Goal: Task Accomplishment & Management: Use online tool/utility

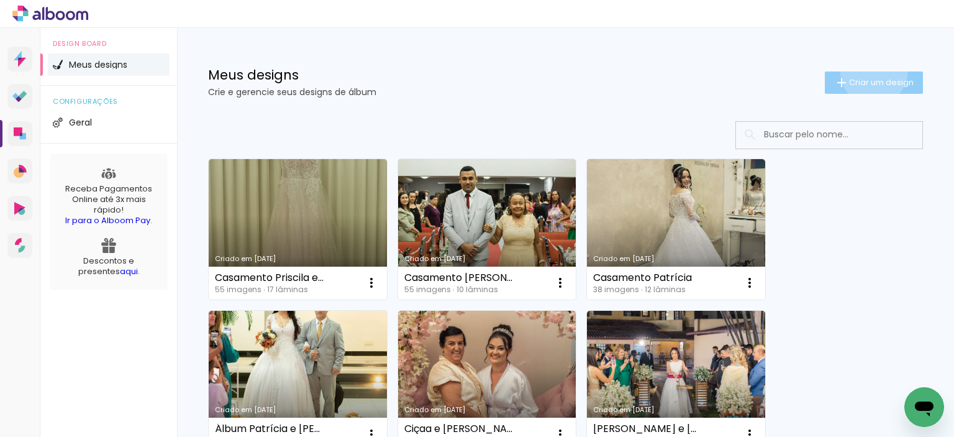
click at [862, 71] on paper-button "Criar um design" at bounding box center [874, 82] width 98 height 22
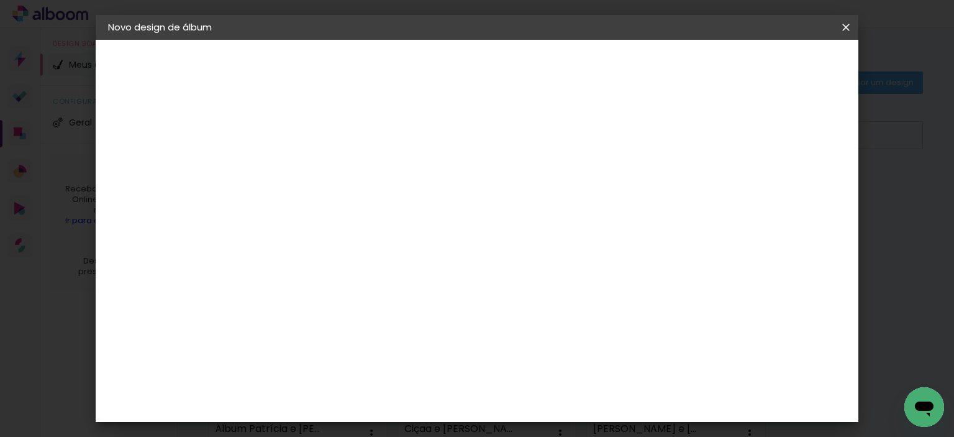
click at [311, 175] on input at bounding box center [311, 166] width 0 height 19
type input "Day e [PERSON_NAME]"
type paper-input "Day e [PERSON_NAME]"
click at [0, 0] on slot "Avançar" at bounding box center [0, 0] width 0 height 0
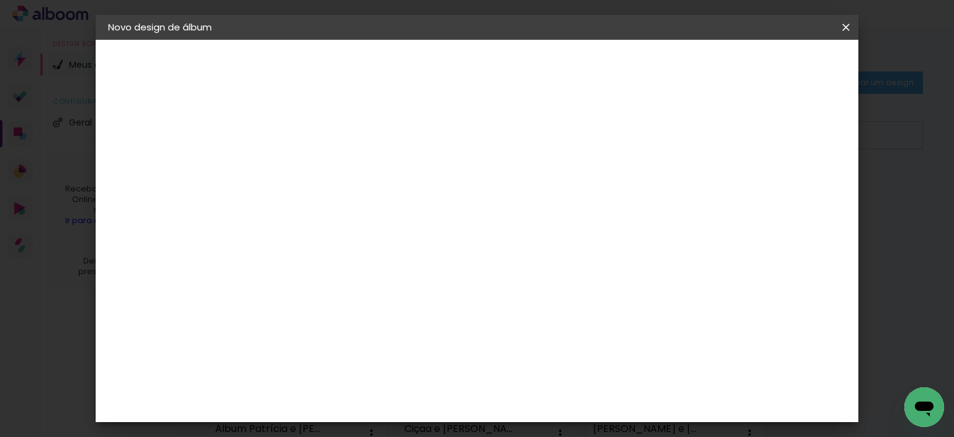
click at [390, 237] on input at bounding box center [342, 237] width 125 height 16
type input "hi"
type paper-input "hi"
click at [341, 276] on div "Hibener" at bounding box center [321, 281] width 39 height 10
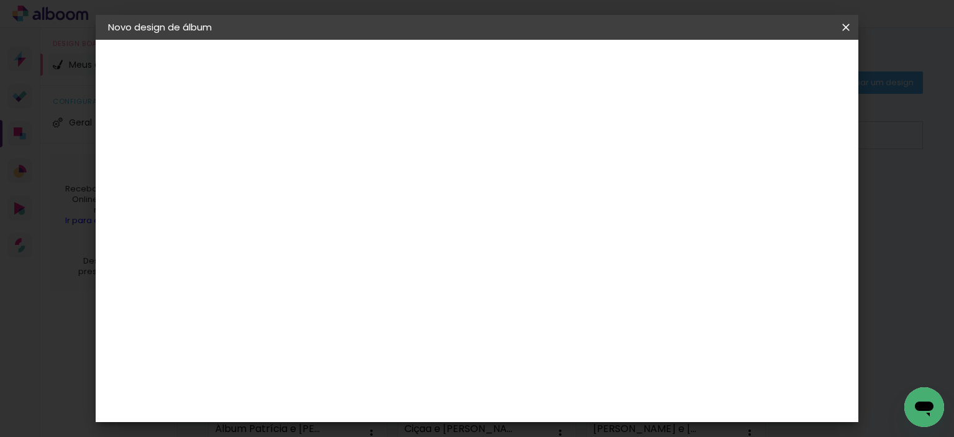
click at [0, 0] on slot "Avançar" at bounding box center [0, 0] width 0 height 0
click at [360, 211] on input "text" at bounding box center [335, 216] width 48 height 19
click at [524, 230] on paper-item "Slim" at bounding box center [558, 231] width 248 height 25
type input "Slim"
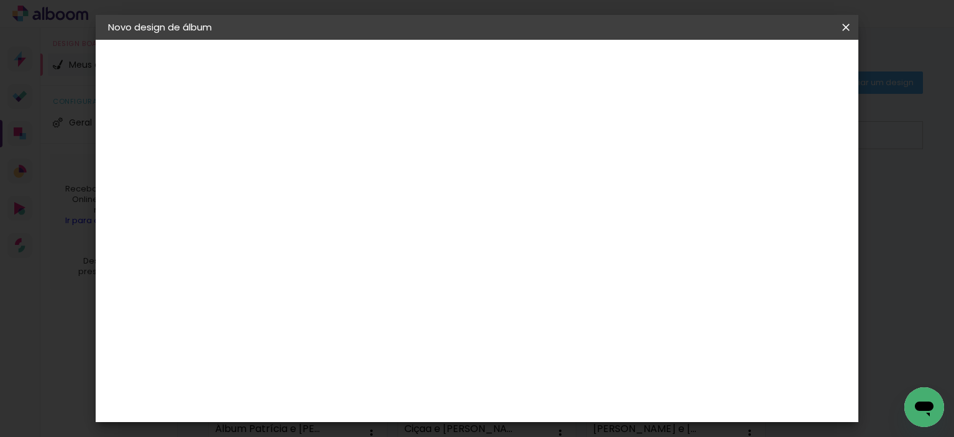
click at [0, 0] on slot "Voltar" at bounding box center [0, 0] width 0 height 0
click at [179, 131] on div "2. Especificações" at bounding box center [176, 127] width 136 height 15
click at [0, 0] on slot "Voltar" at bounding box center [0, 0] width 0 height 0
click at [0, 0] on slot "Avançar" at bounding box center [0, 0] width 0 height 0
click at [510, 65] on div "Voltar Avançar" at bounding box center [448, 65] width 124 height 21
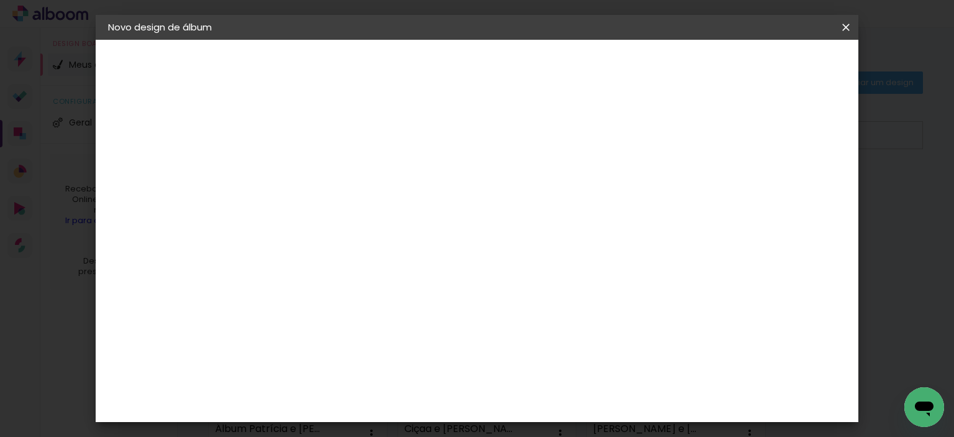
click at [313, 270] on paper-item "Hibener" at bounding box center [330, 280] width 109 height 27
click at [510, 61] on paper-button "Avançar" at bounding box center [479, 65] width 61 height 21
click at [375, 209] on iron-icon at bounding box center [367, 216] width 15 height 15
click at [599, 260] on paper-item "Premium" at bounding box center [558, 255] width 248 height 25
type input "Premium"
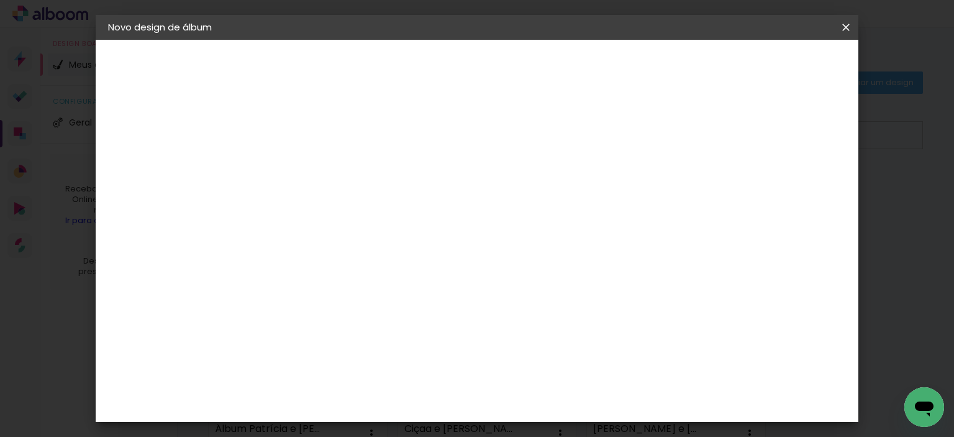
scroll to position [204, 0]
click at [395, 426] on span "30 × 30" at bounding box center [366, 438] width 58 height 25
click at [514, 57] on paper-button "Avançar" at bounding box center [483, 65] width 61 height 21
click at [613, 70] on span "Iniciar design" at bounding box center [585, 65] width 57 height 9
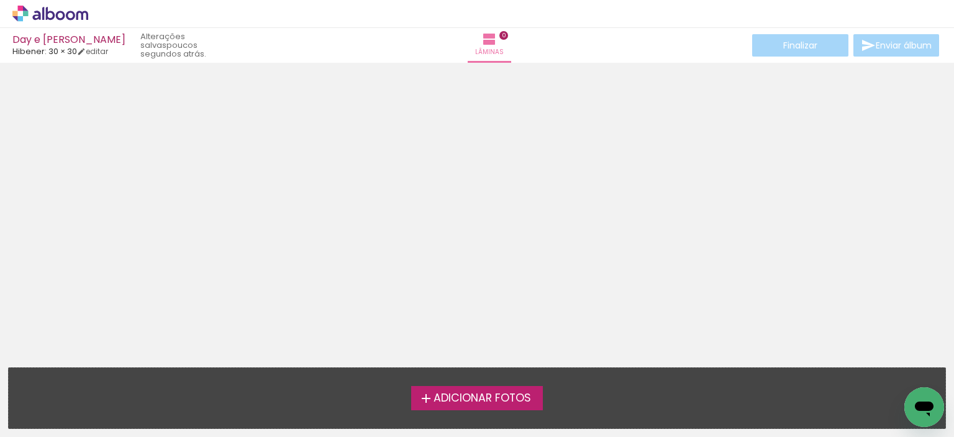
click at [489, 394] on span "Adicionar Fotos" at bounding box center [483, 398] width 98 height 11
click at [0, 0] on input "file" at bounding box center [0, 0] width 0 height 0
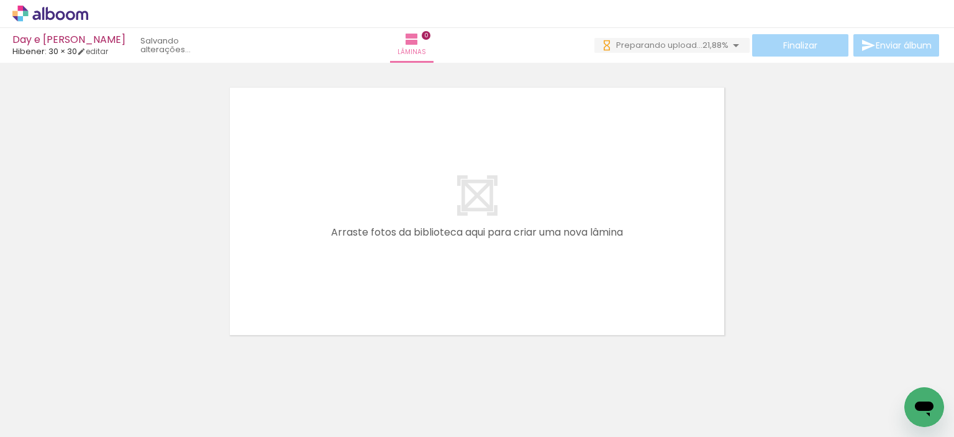
scroll to position [0, 351]
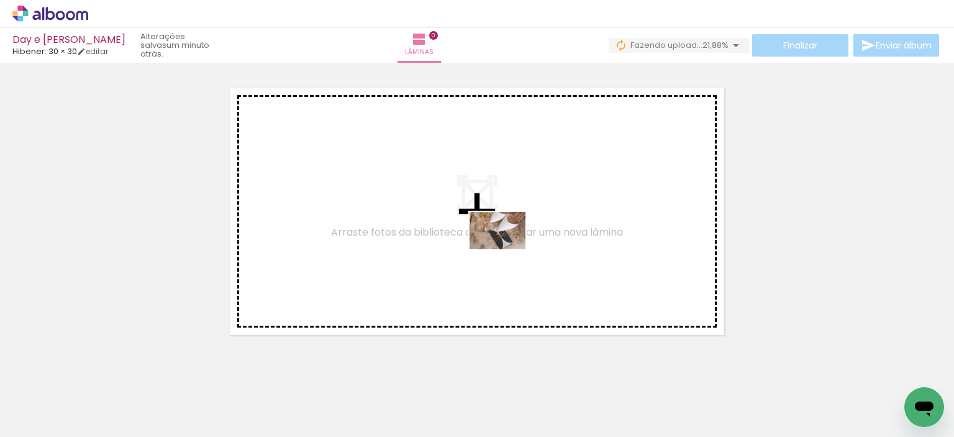
drag, startPoint x: 624, startPoint y: 403, endPoint x: 504, endPoint y: 248, distance: 195.8
click at [504, 248] on quentale-workspace at bounding box center [477, 218] width 954 height 437
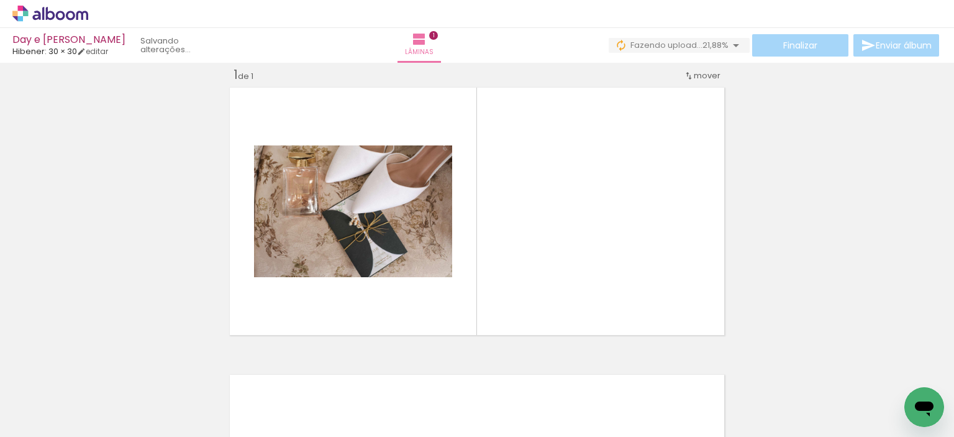
scroll to position [16, 0]
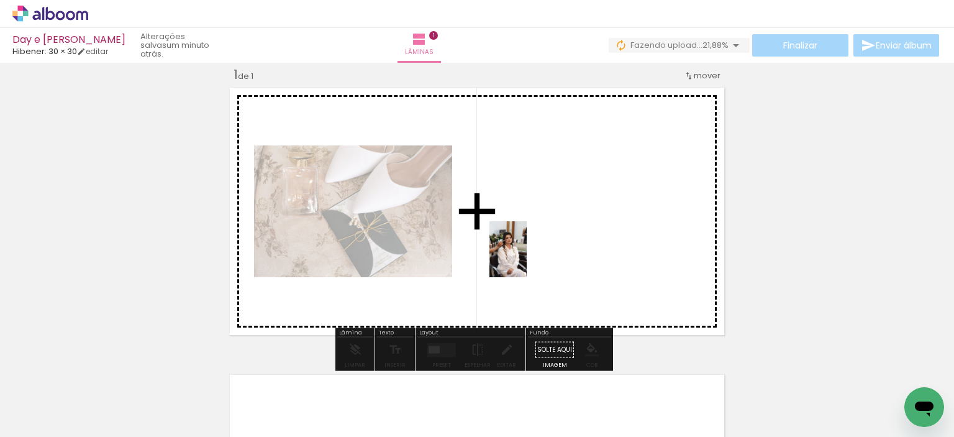
drag, startPoint x: 196, startPoint y: 410, endPoint x: 529, endPoint y: 258, distance: 366.0
click at [529, 258] on quentale-workspace at bounding box center [477, 218] width 954 height 437
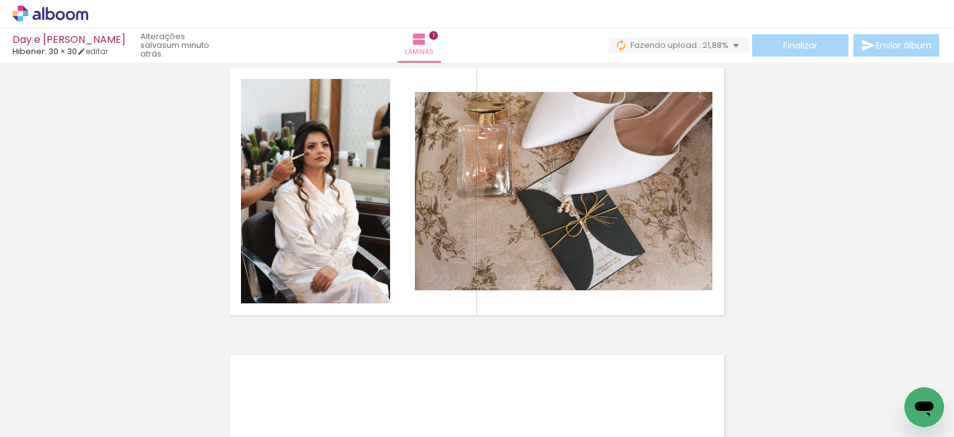
scroll to position [27, 0]
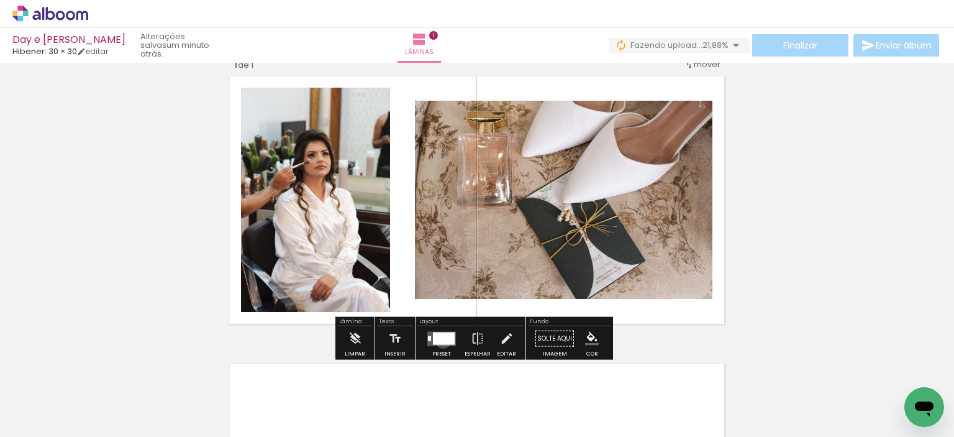
click at [440, 340] on div at bounding box center [444, 338] width 22 height 12
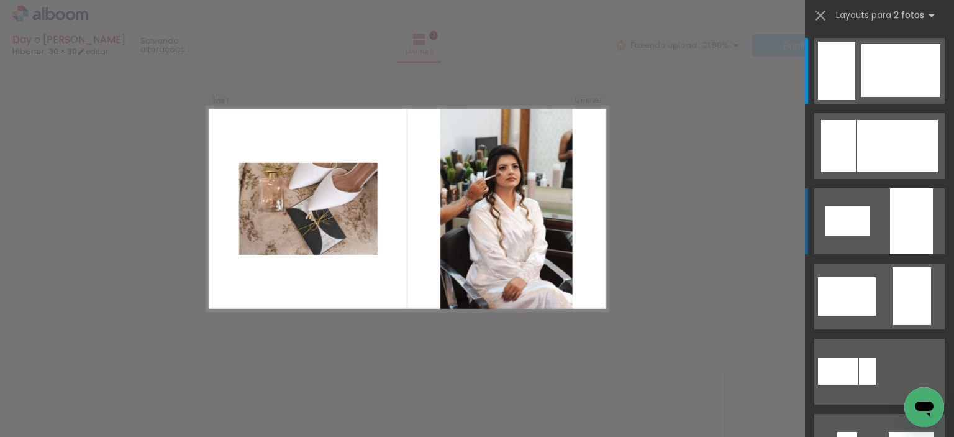
scroll to position [16, 0]
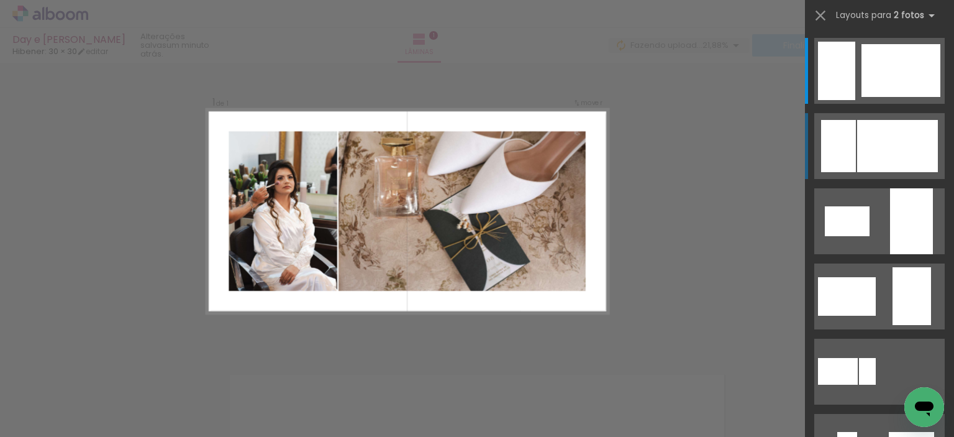
click at [883, 157] on div at bounding box center [897, 146] width 81 height 52
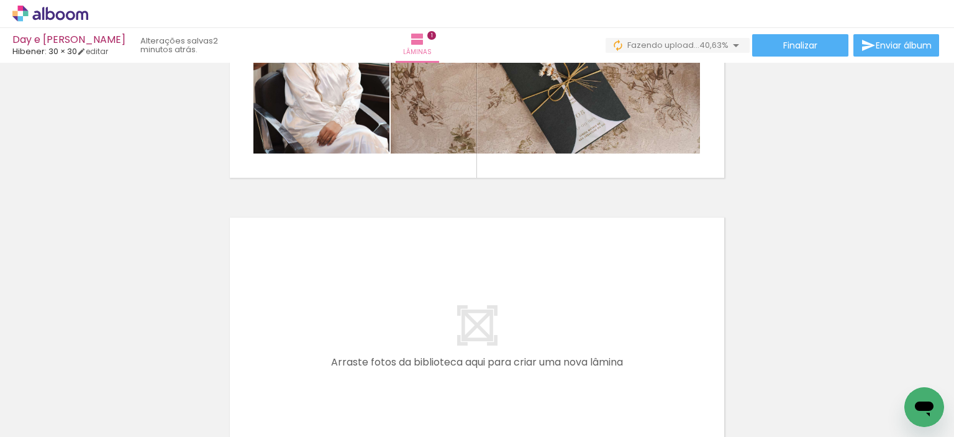
scroll to position [0, 643]
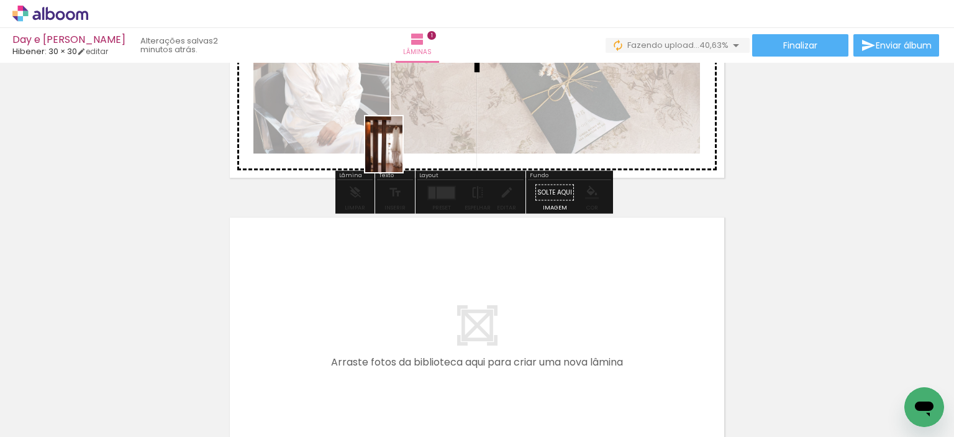
drag, startPoint x: 381, startPoint y: 409, endPoint x: 402, endPoint y: 131, distance: 278.4
click at [402, 131] on quentale-workspace at bounding box center [477, 218] width 954 height 437
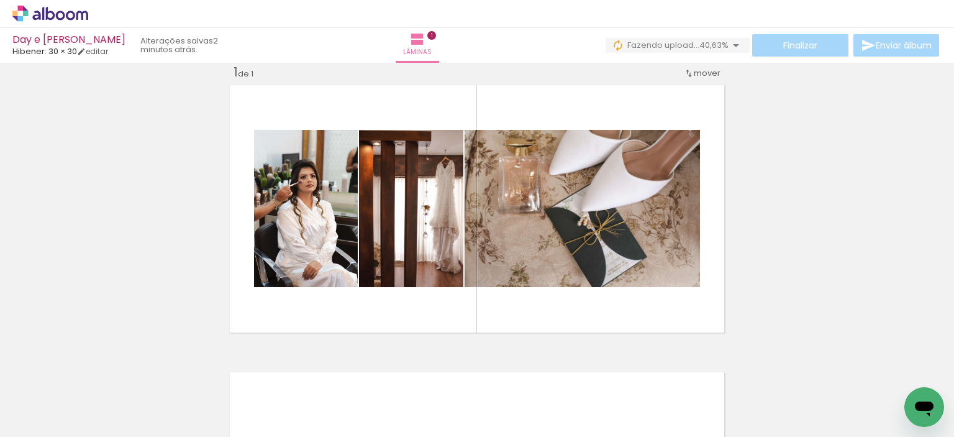
scroll to position [16, 0]
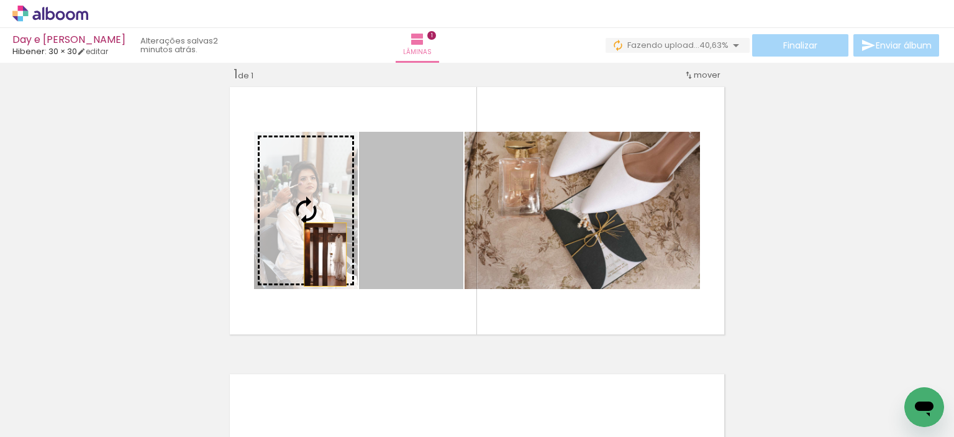
drag, startPoint x: 429, startPoint y: 253, endPoint x: 320, endPoint y: 254, distance: 108.7
click at [0, 0] on slot at bounding box center [0, 0] width 0 height 0
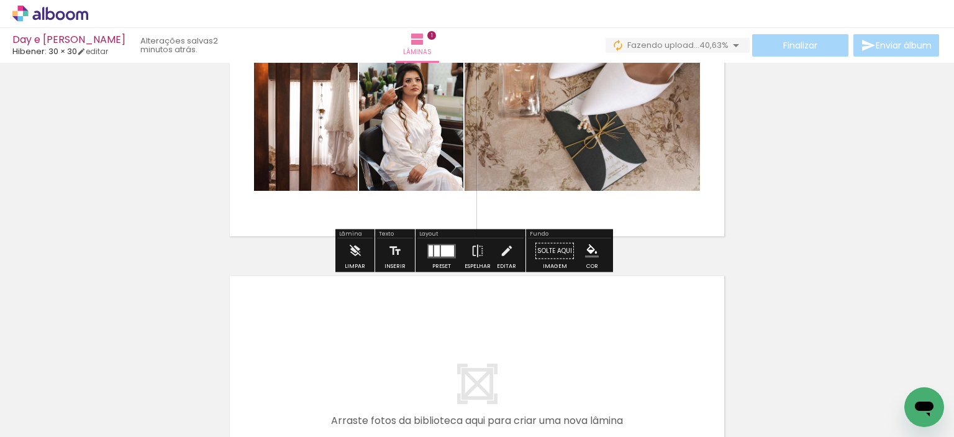
scroll to position [129, 0]
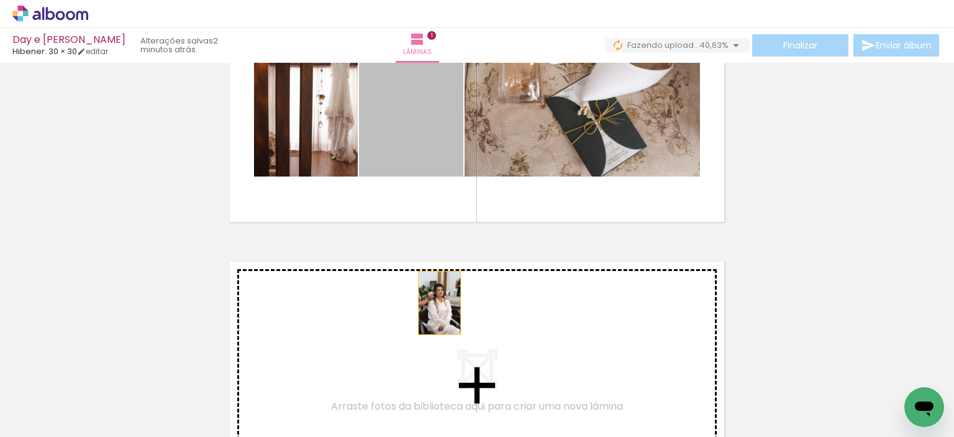
drag, startPoint x: 415, startPoint y: 125, endPoint x: 435, endPoint y: 302, distance: 178.7
click at [435, 302] on div "Inserir lâmina 1 de 1" at bounding box center [477, 226] width 954 height 575
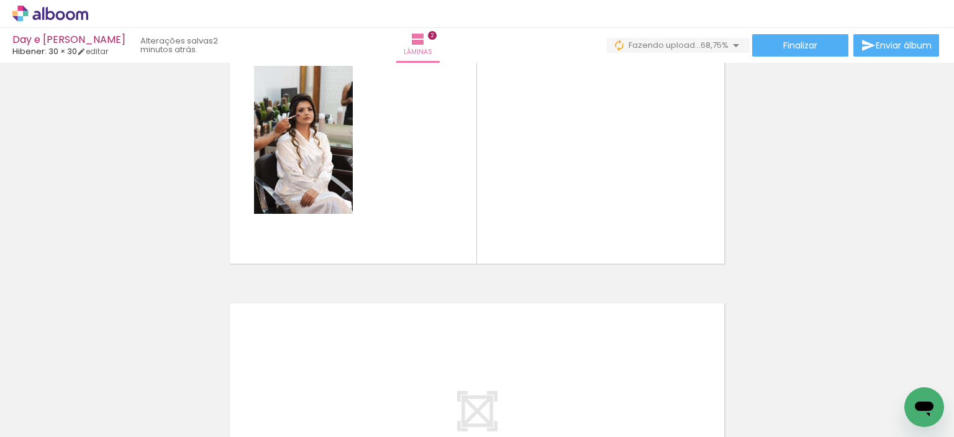
scroll to position [0, 0]
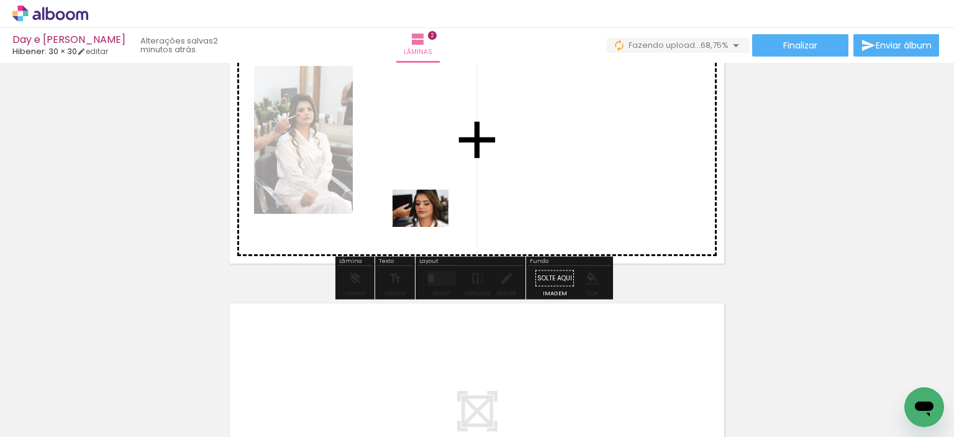
drag, startPoint x: 137, startPoint y: 404, endPoint x: 436, endPoint y: 202, distance: 360.7
click at [436, 202] on quentale-workspace at bounding box center [477, 218] width 954 height 437
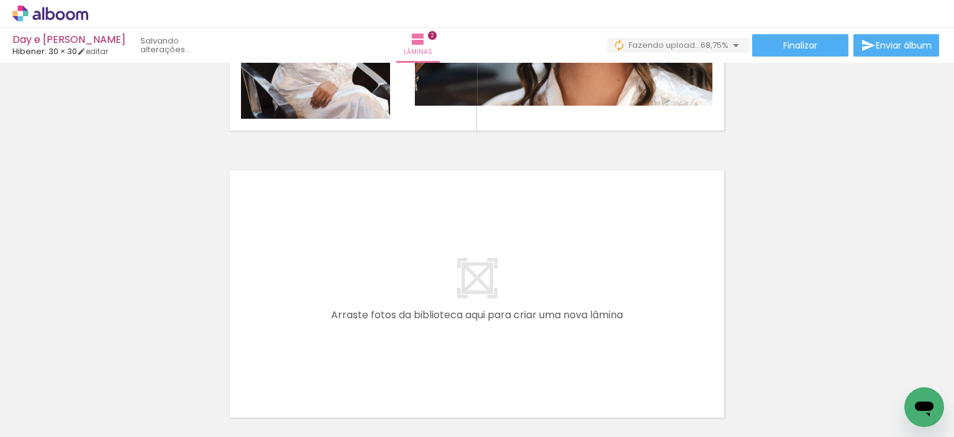
scroll to position [512, 0]
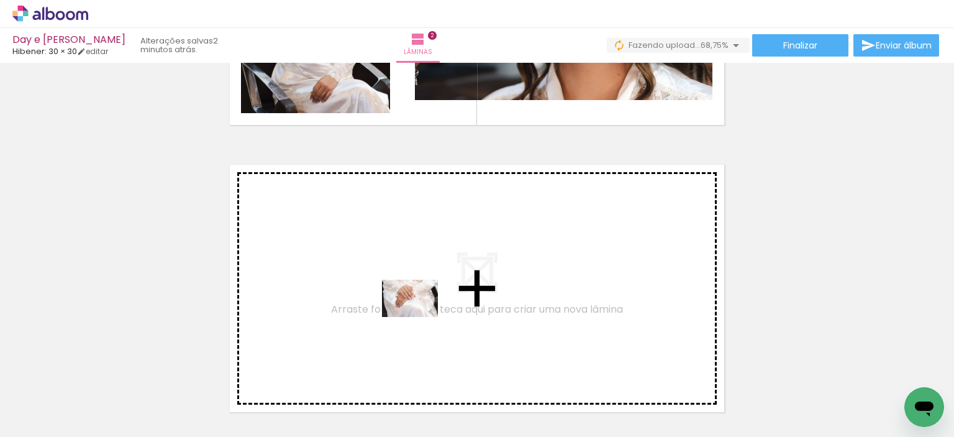
drag, startPoint x: 411, startPoint y: 409, endPoint x: 419, endPoint y: 317, distance: 93.0
click at [419, 317] on quentale-workspace at bounding box center [477, 218] width 954 height 437
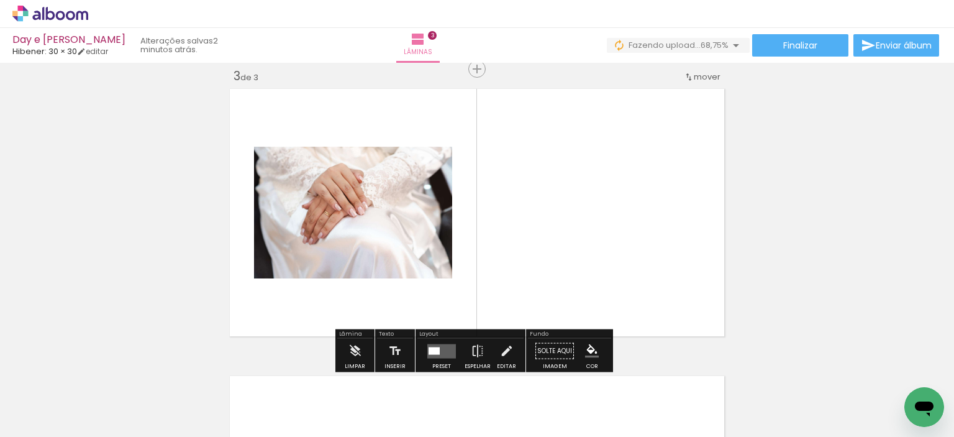
scroll to position [589, 0]
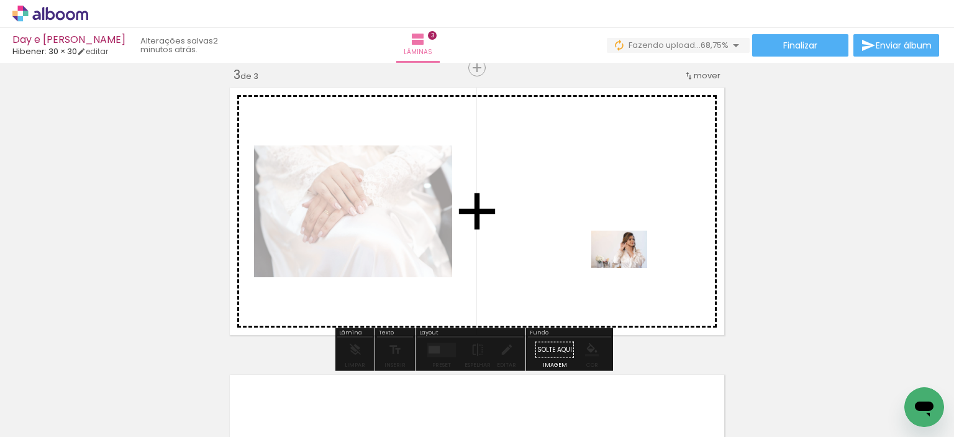
drag, startPoint x: 747, startPoint y: 389, endPoint x: 621, endPoint y: 261, distance: 179.6
click at [621, 261] on quentale-workspace at bounding box center [477, 218] width 954 height 437
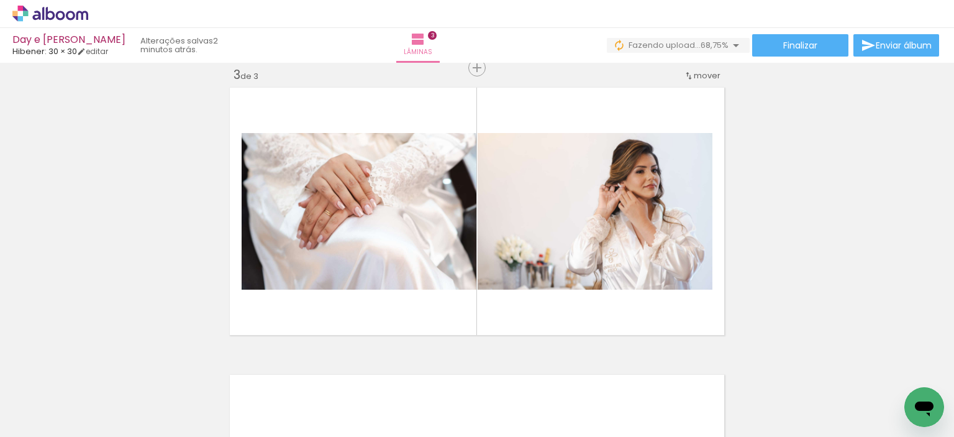
scroll to position [0, 601]
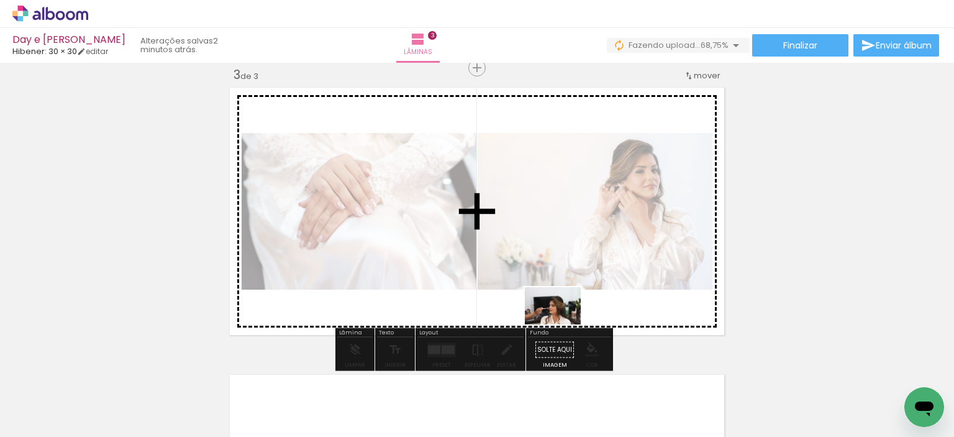
drag, startPoint x: 560, startPoint y: 390, endPoint x: 562, endPoint y: 322, distance: 67.7
click at [562, 322] on quentale-workspace at bounding box center [477, 218] width 954 height 437
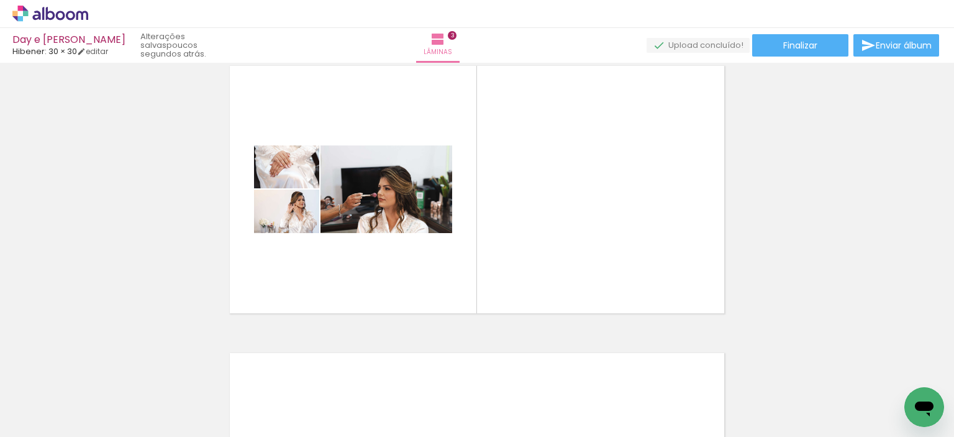
scroll to position [619, 0]
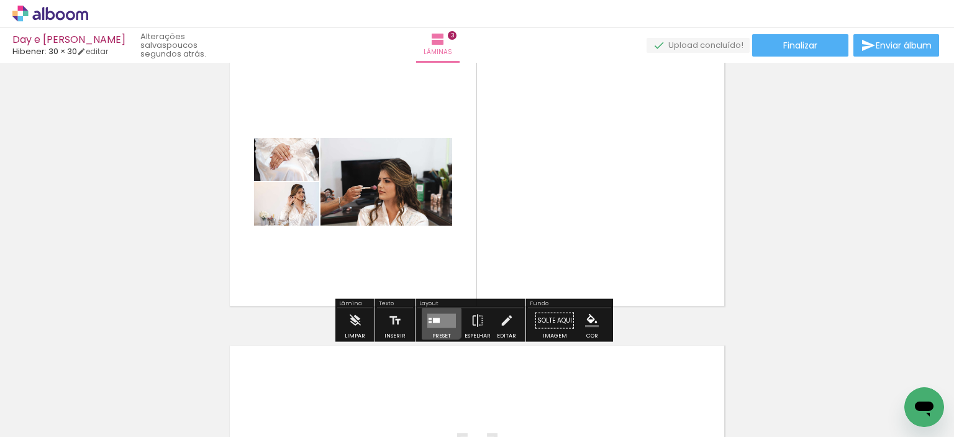
click at [435, 316] on quentale-layouter at bounding box center [441, 320] width 29 height 14
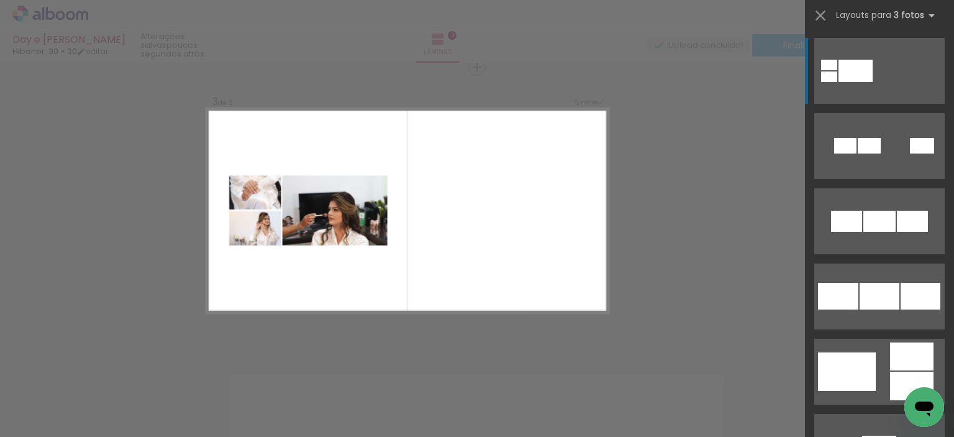
scroll to position [589, 0]
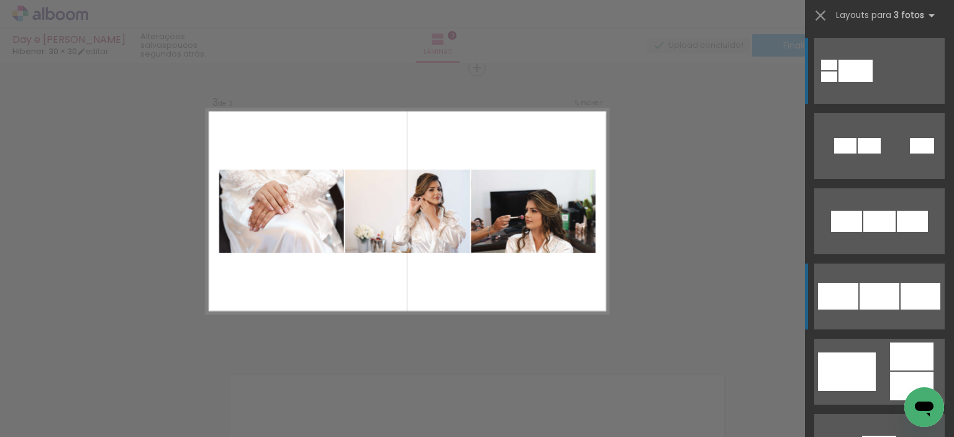
click at [854, 298] on quentale-layouter at bounding box center [879, 296] width 130 height 66
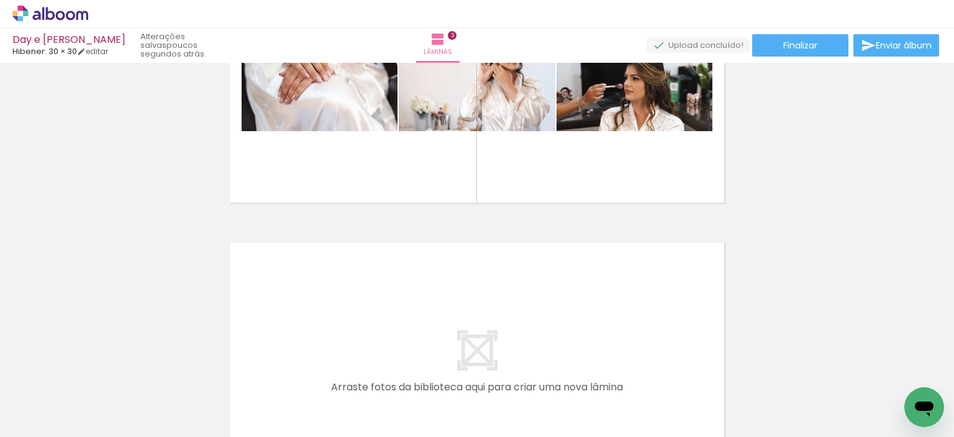
scroll to position [0, 0]
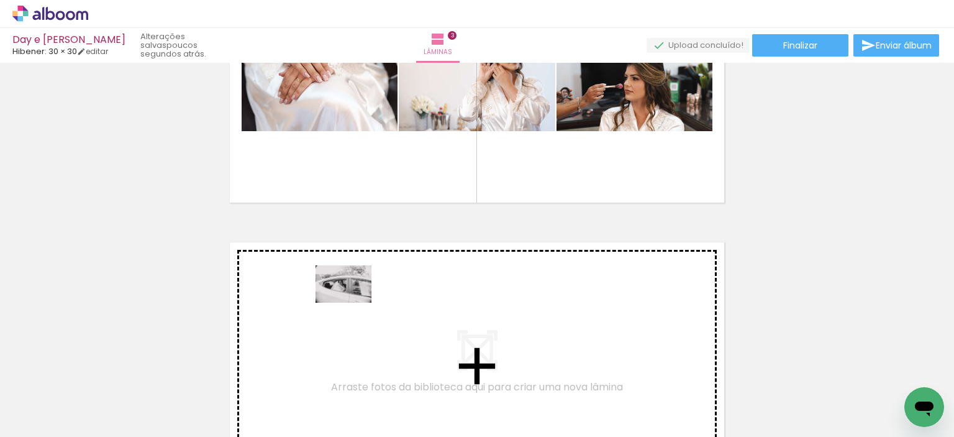
drag, startPoint x: 207, startPoint y: 411, endPoint x: 353, endPoint y: 302, distance: 181.5
click at [353, 302] on quentale-workspace at bounding box center [477, 218] width 954 height 437
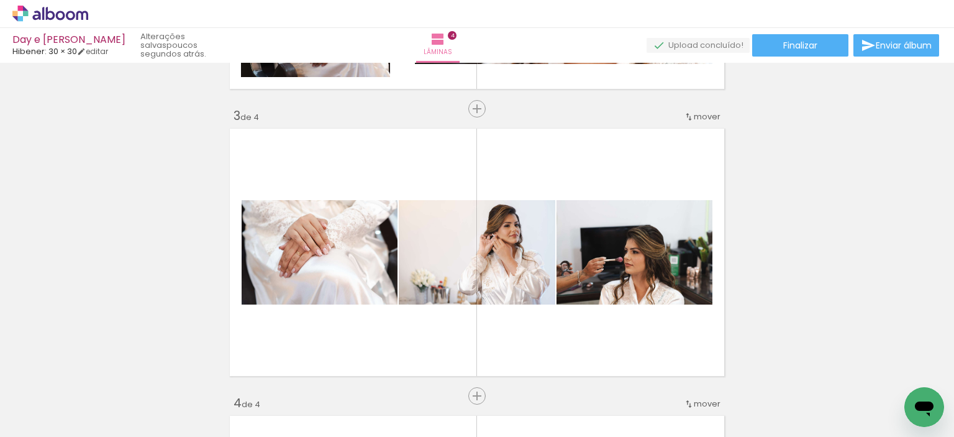
scroll to position [584, 0]
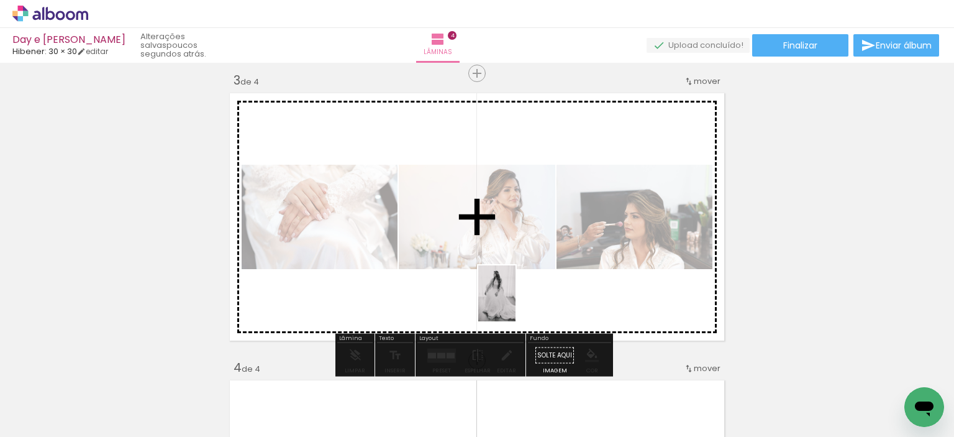
drag, startPoint x: 270, startPoint y: 398, endPoint x: 516, endPoint y: 302, distance: 263.1
click at [516, 302] on quentale-workspace at bounding box center [477, 218] width 954 height 437
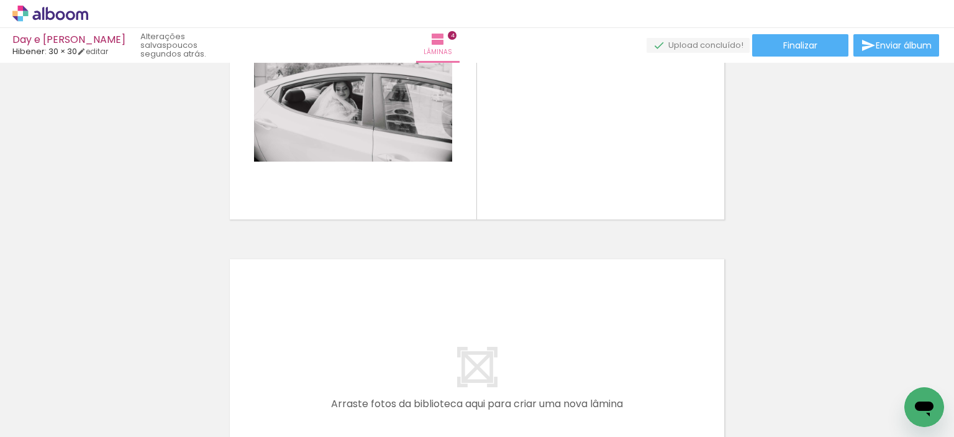
scroll to position [0, 516]
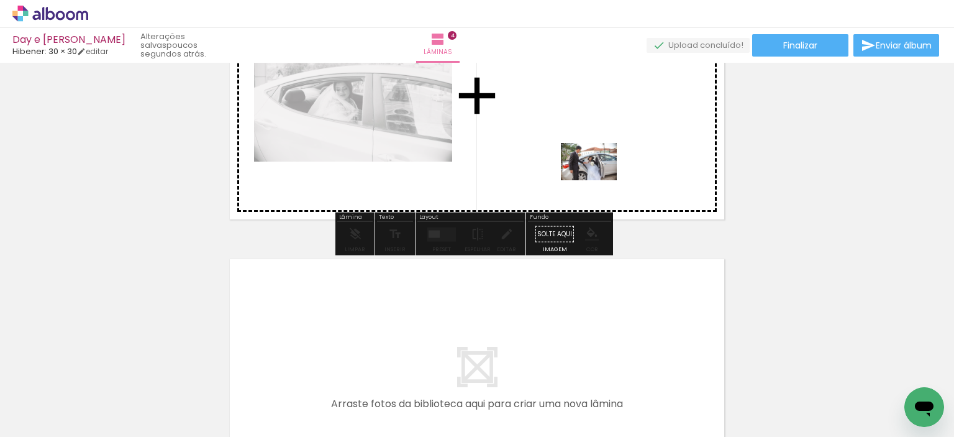
drag, startPoint x: 580, startPoint y: 405, endPoint x: 598, endPoint y: 170, distance: 236.1
click at [598, 170] on quentale-workspace at bounding box center [477, 218] width 954 height 437
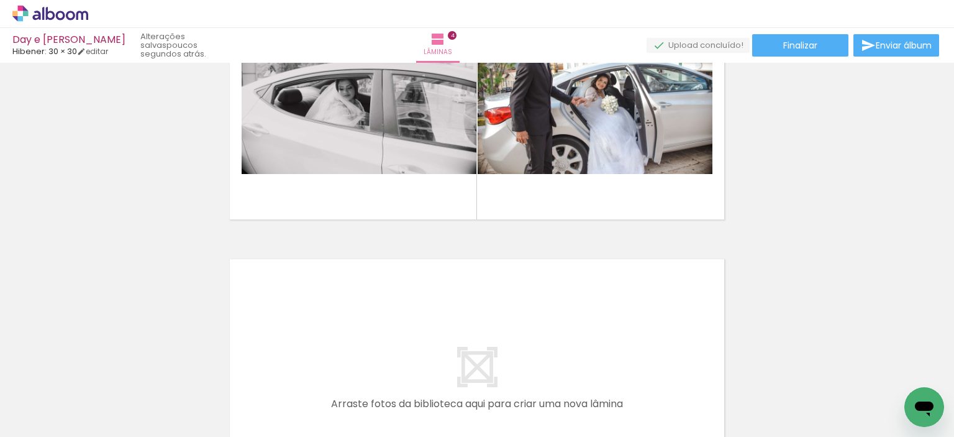
scroll to position [0, 668]
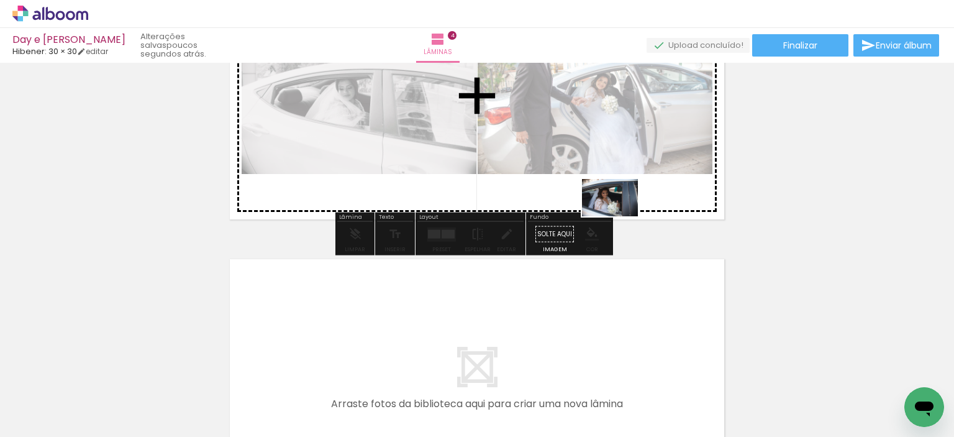
drag, startPoint x: 633, startPoint y: 407, endPoint x: 619, endPoint y: 216, distance: 191.2
click at [619, 216] on quentale-workspace at bounding box center [477, 218] width 954 height 437
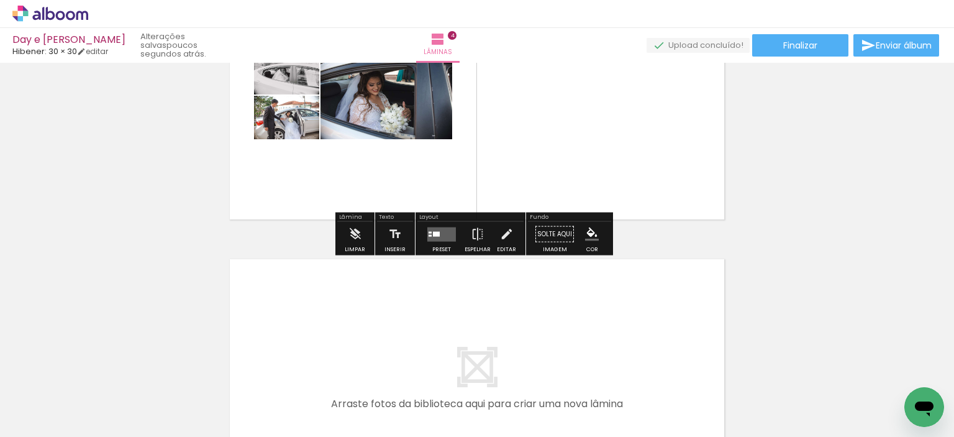
click at [429, 235] on div at bounding box center [430, 235] width 3 height 2
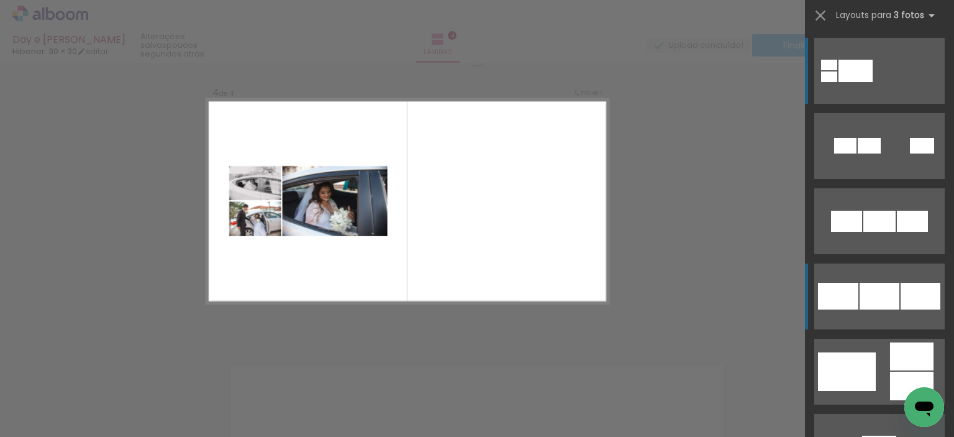
scroll to position [876, 0]
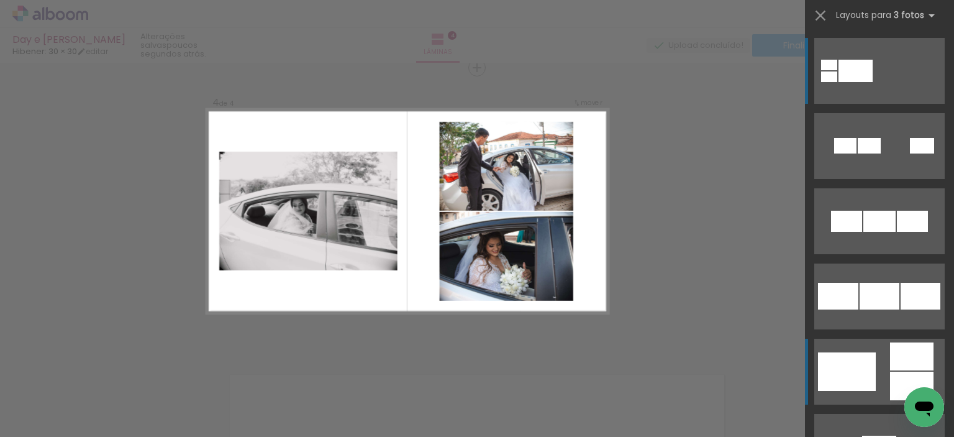
click at [902, 372] on div at bounding box center [911, 385] width 43 height 29
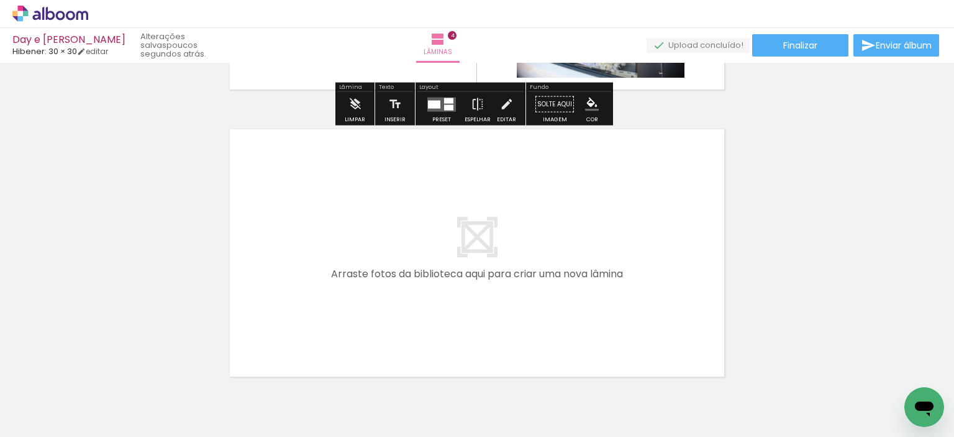
scroll to position [1157, 0]
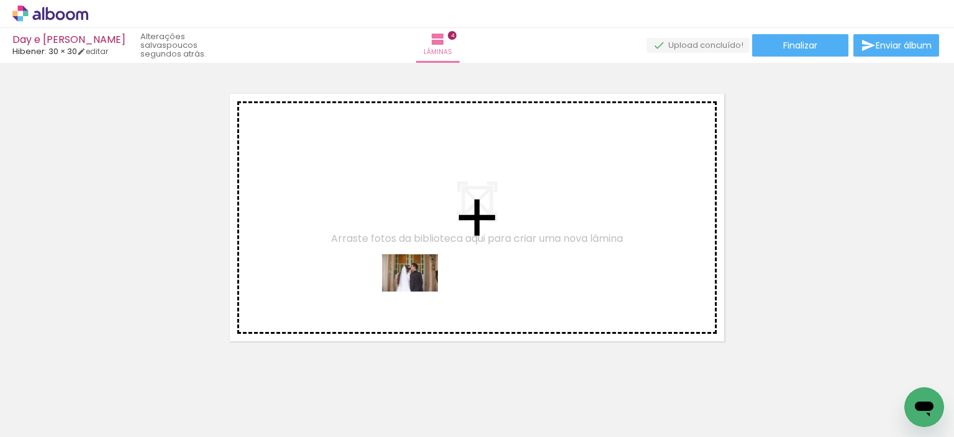
drag, startPoint x: 399, startPoint y: 398, endPoint x: 419, endPoint y: 291, distance: 108.2
click at [419, 291] on quentale-workspace at bounding box center [477, 218] width 954 height 437
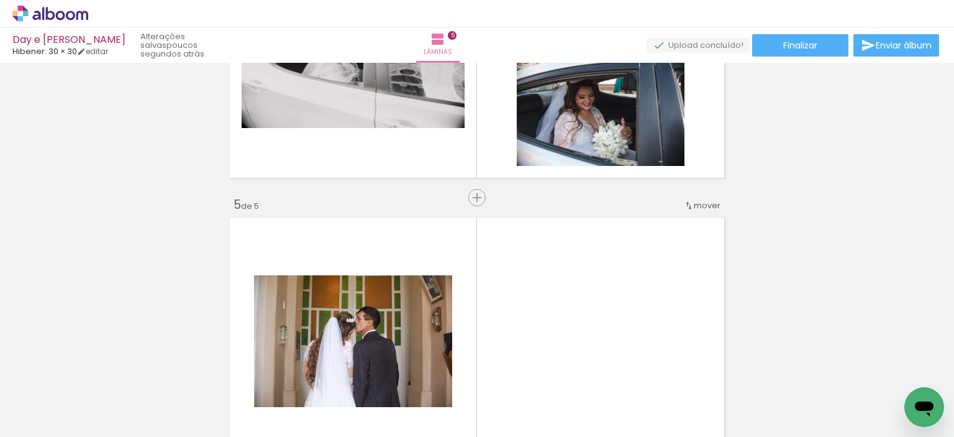
scroll to position [1065, 0]
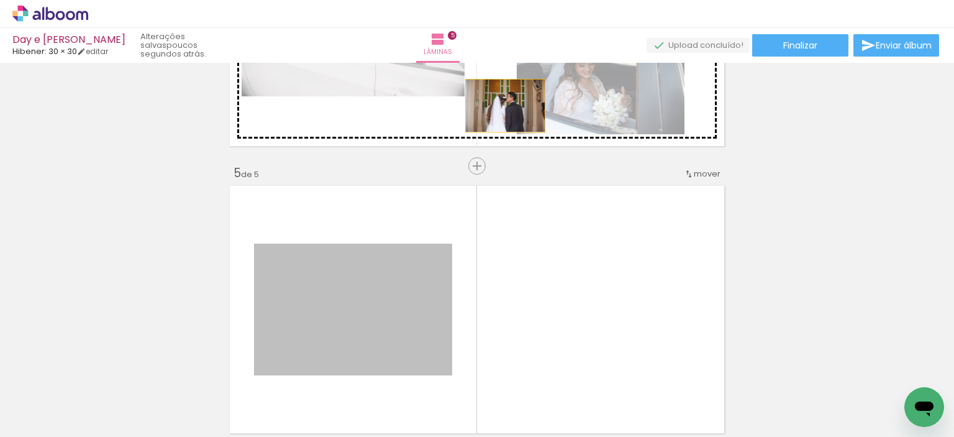
drag, startPoint x: 383, startPoint y: 327, endPoint x: 501, endPoint y: 98, distance: 258.1
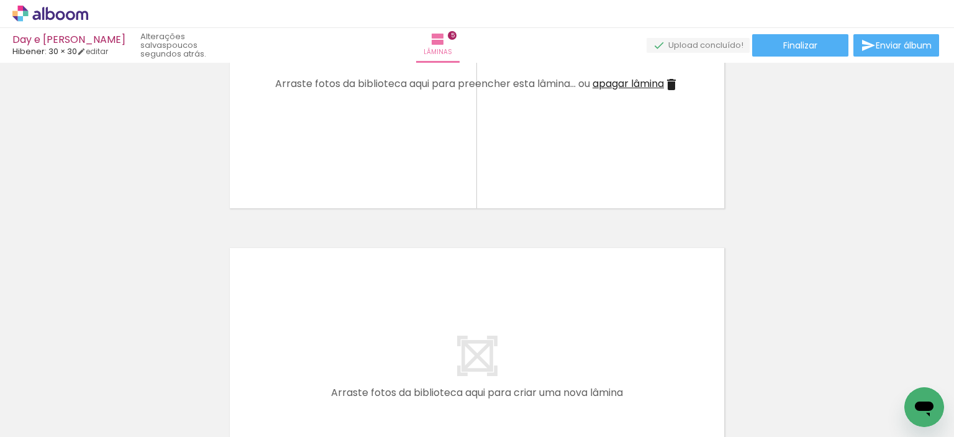
scroll to position [0, 911]
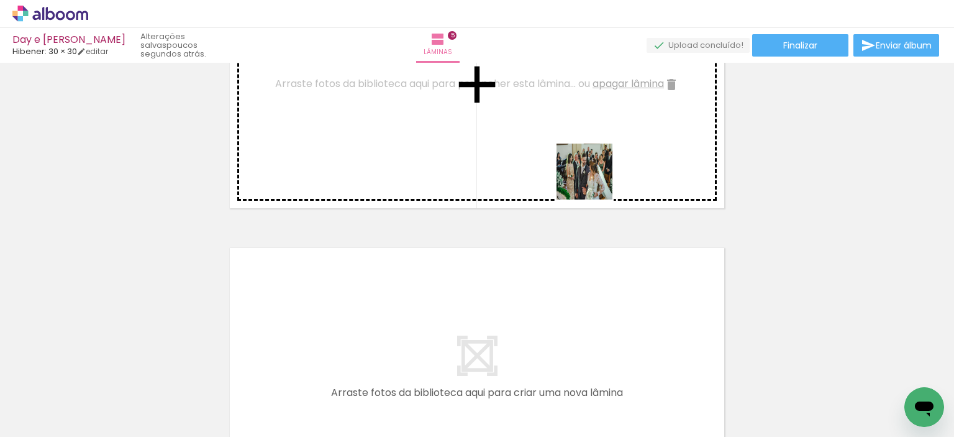
drag, startPoint x: 678, startPoint y: 405, endPoint x: 591, endPoint y: 171, distance: 249.8
click at [591, 171] on quentale-workspace at bounding box center [477, 218] width 954 height 437
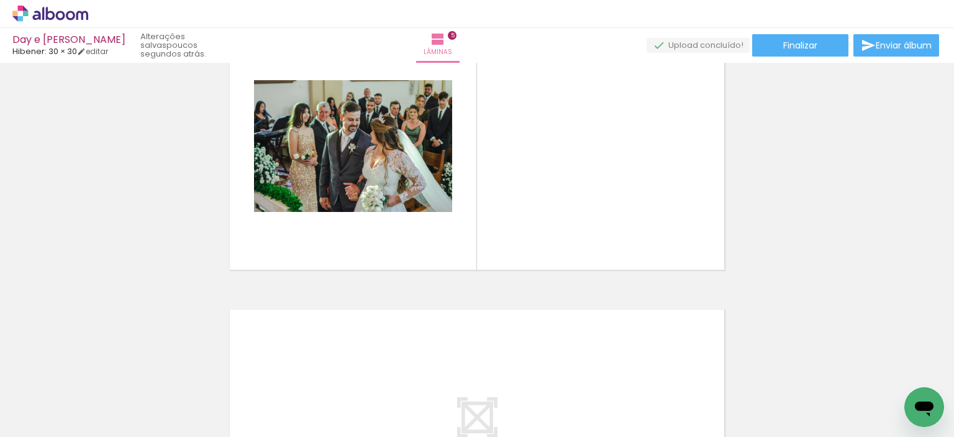
scroll to position [1137, 0]
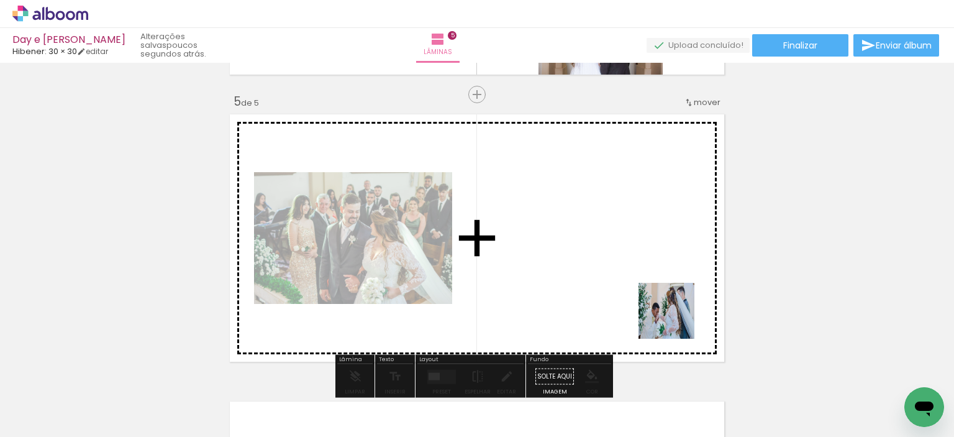
drag, startPoint x: 826, startPoint y: 393, endPoint x: 634, endPoint y: 288, distance: 219.3
click at [634, 288] on quentale-workspace at bounding box center [477, 218] width 954 height 437
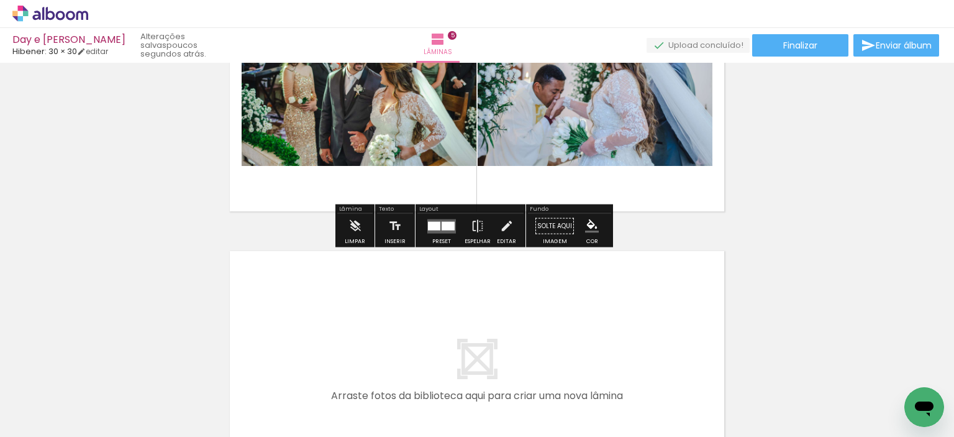
scroll to position [1337, 0]
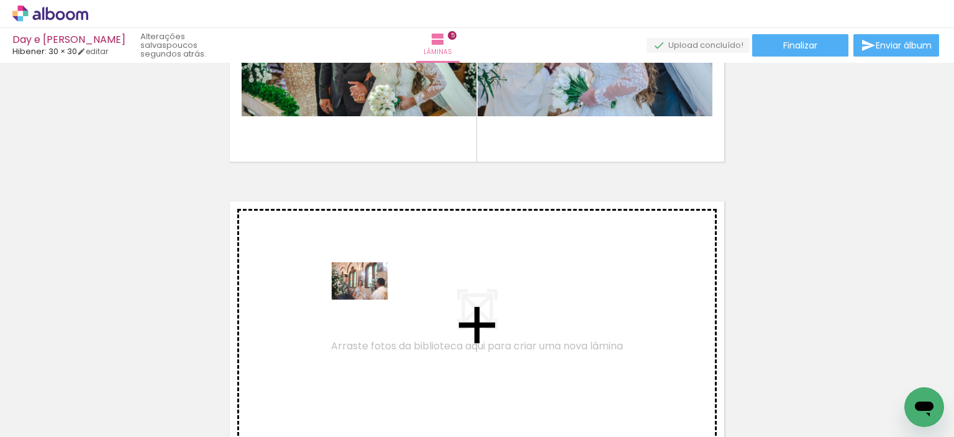
drag, startPoint x: 353, startPoint y: 407, endPoint x: 369, endPoint y: 299, distance: 108.7
click at [369, 299] on quentale-workspace at bounding box center [477, 218] width 954 height 437
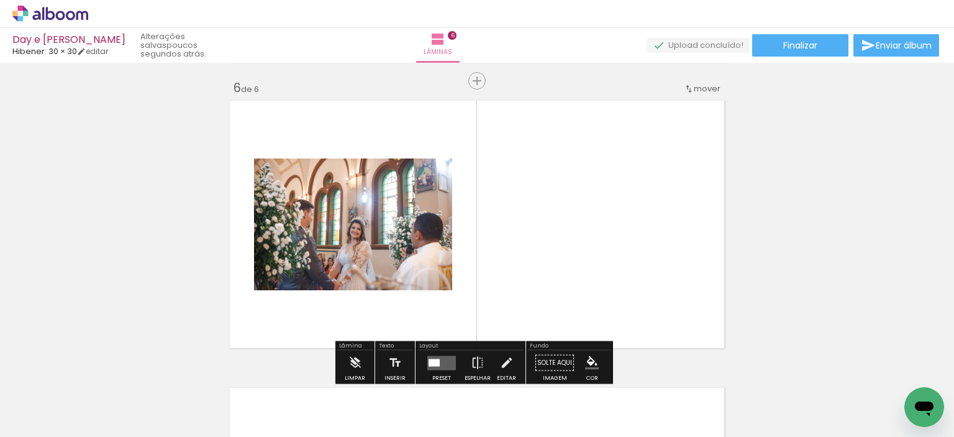
scroll to position [1450, 0]
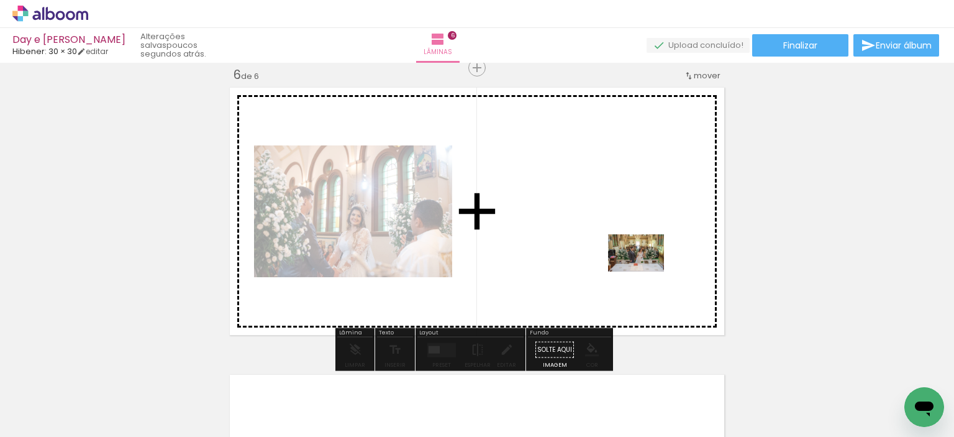
drag, startPoint x: 842, startPoint y: 409, endPoint x: 645, endPoint y: 271, distance: 240.4
click at [645, 271] on quentale-workspace at bounding box center [477, 218] width 954 height 437
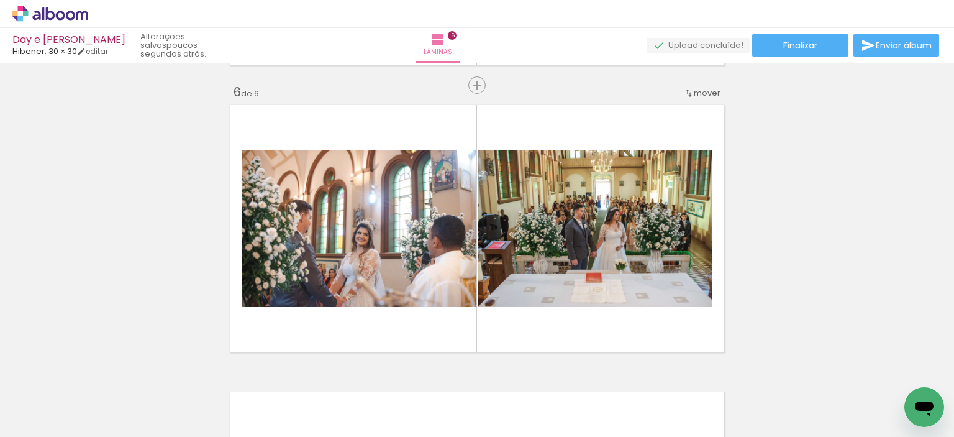
scroll to position [1430, 0]
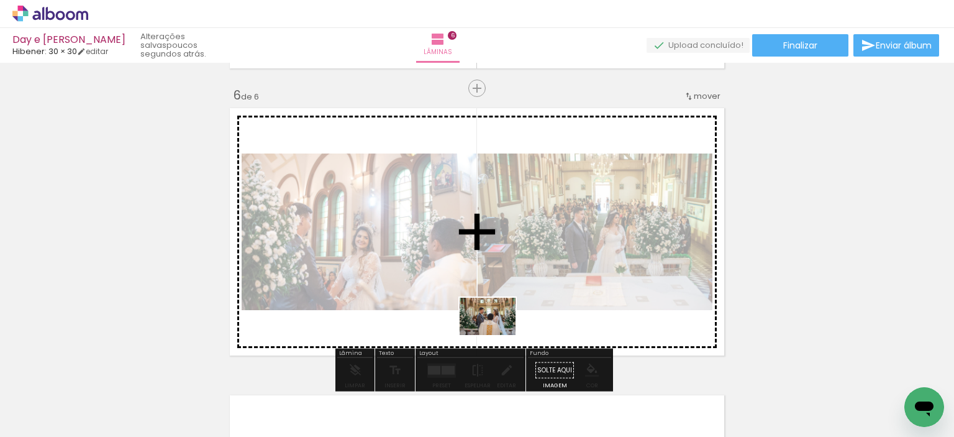
drag, startPoint x: 470, startPoint y: 399, endPoint x: 497, endPoint y: 329, distance: 75.1
click at [497, 329] on quentale-workspace at bounding box center [477, 218] width 954 height 437
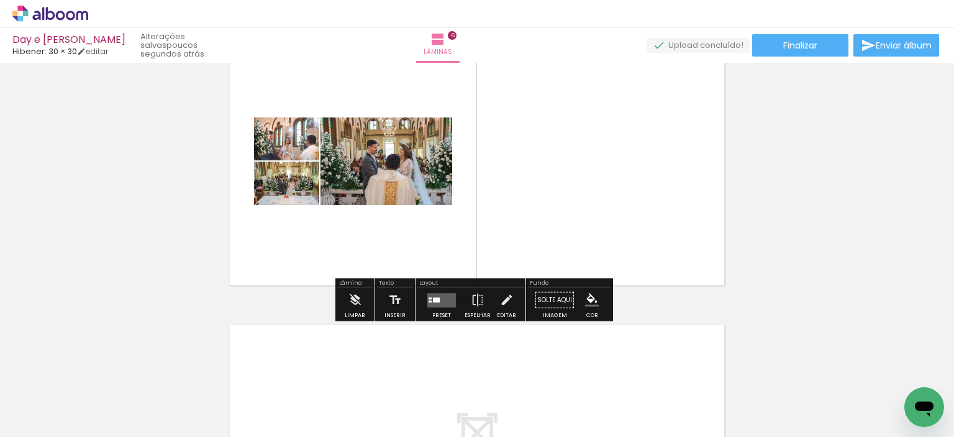
scroll to position [1506, 0]
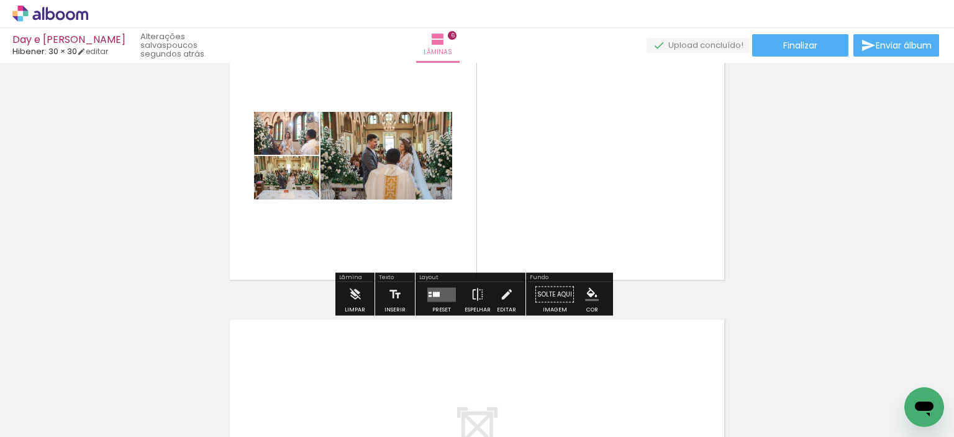
click at [512, 276] on div "Layout" at bounding box center [470, 278] width 106 height 7
click at [433, 291] on div at bounding box center [436, 293] width 7 height 5
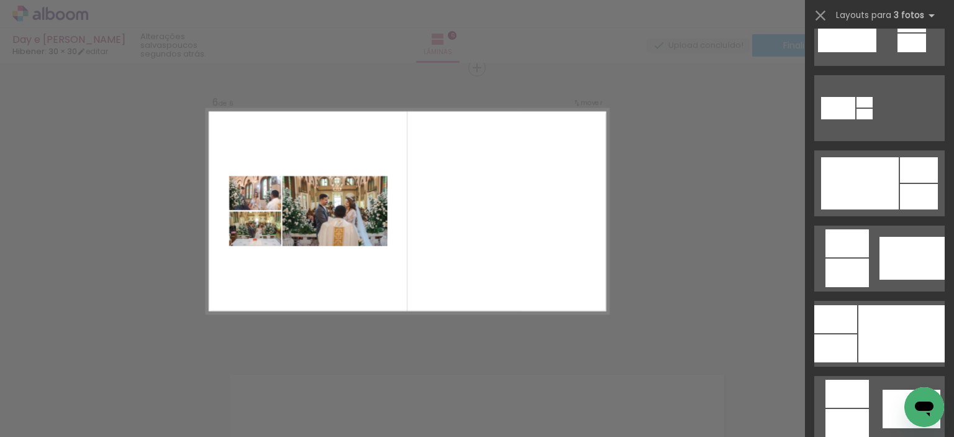
scroll to position [571, 0]
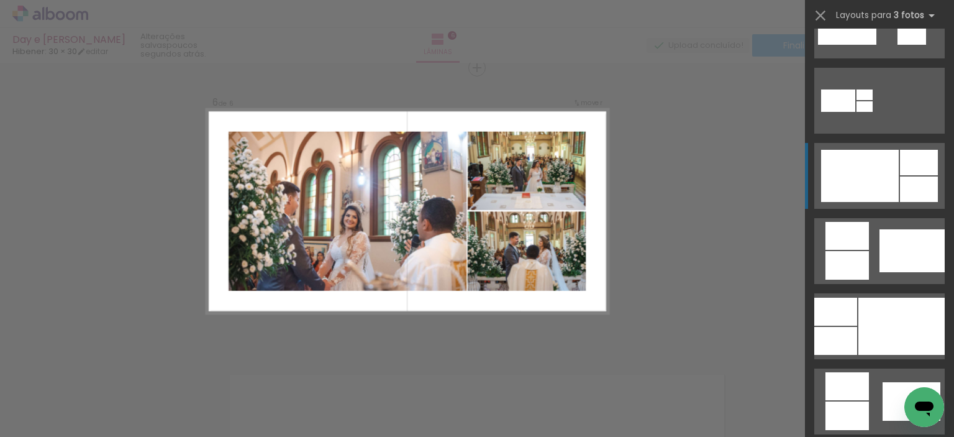
click at [900, 180] on div at bounding box center [919, 188] width 38 height 25
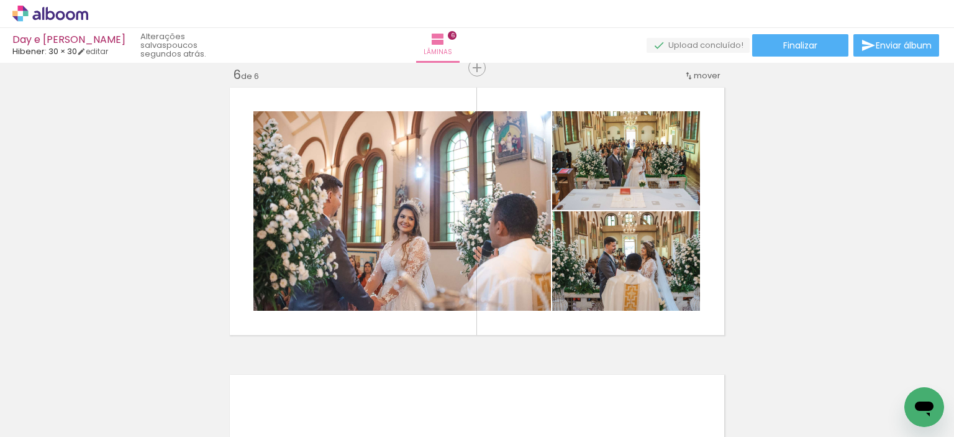
scroll to position [0, 0]
click at [58, 400] on input "Todas as fotos" at bounding box center [34, 399] width 47 height 11
click at [0, 0] on slot "Não utilizadas" at bounding box center [0, 0] width 0 height 0
type input "Não utilizadas"
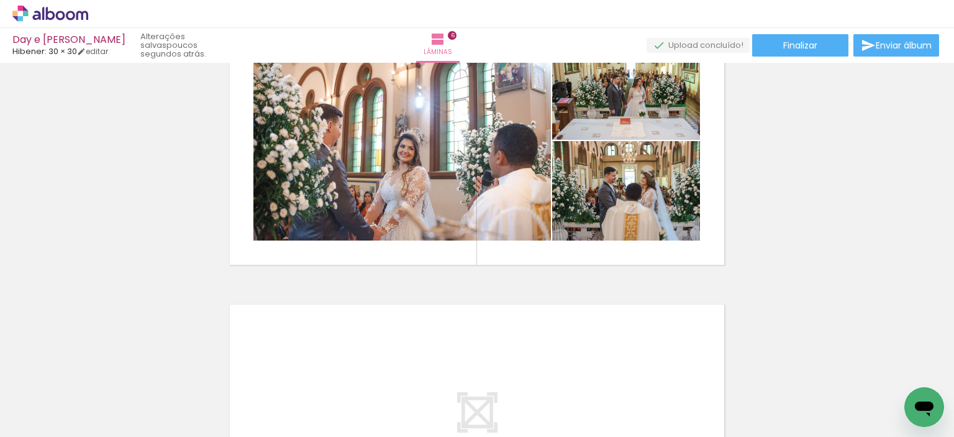
scroll to position [1545, 0]
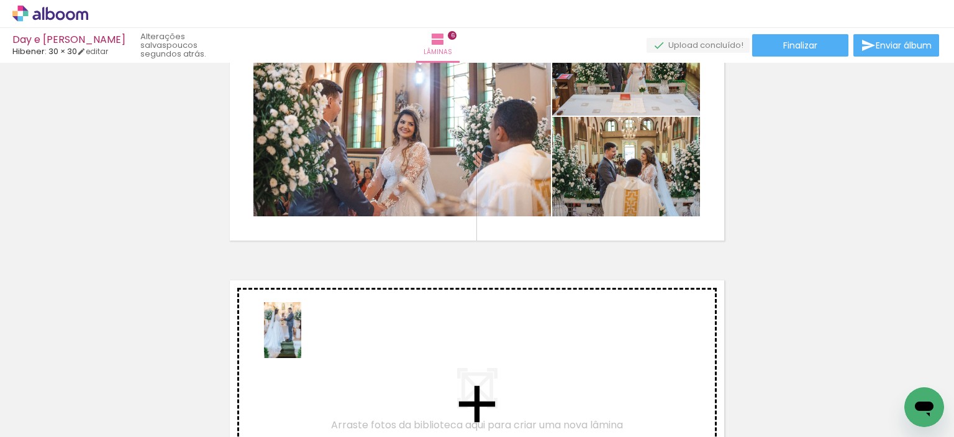
drag, startPoint x: 204, startPoint y: 399, endPoint x: 306, endPoint y: 337, distance: 119.3
click at [306, 337] on quentale-workspace at bounding box center [477, 218] width 954 height 437
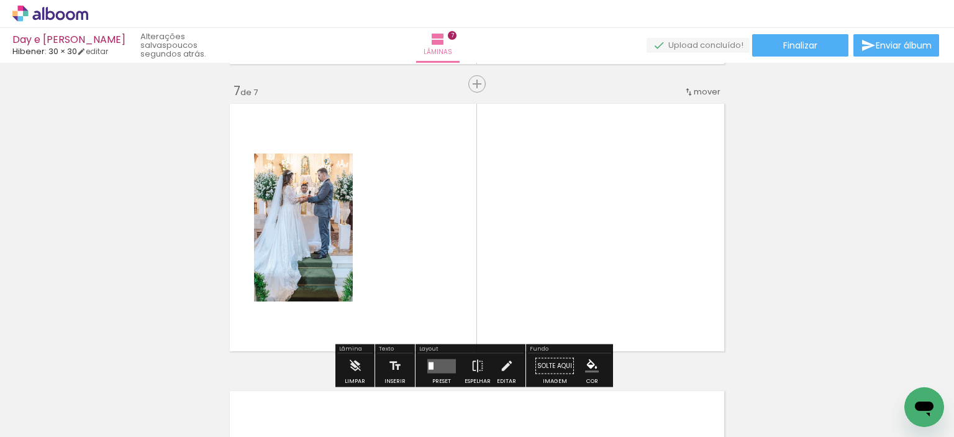
scroll to position [1737, 0]
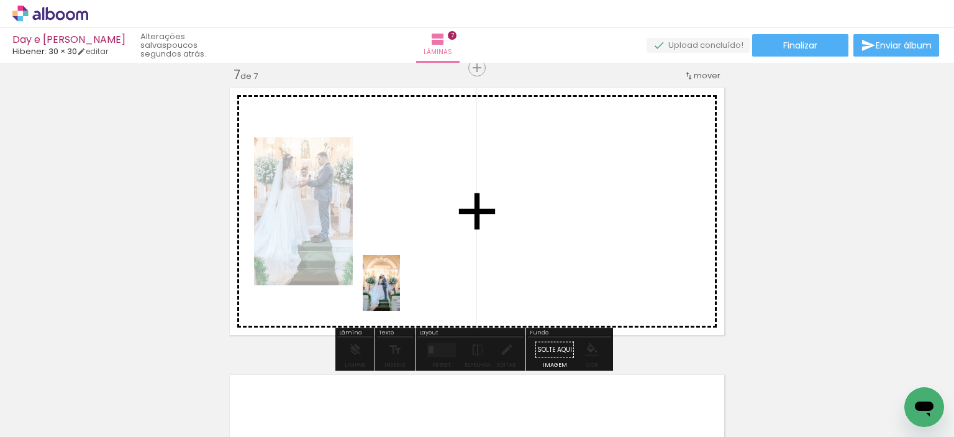
drag, startPoint x: 127, startPoint y: 394, endPoint x: 422, endPoint y: 278, distance: 317.3
click at [422, 278] on quentale-workspace at bounding box center [477, 218] width 954 height 437
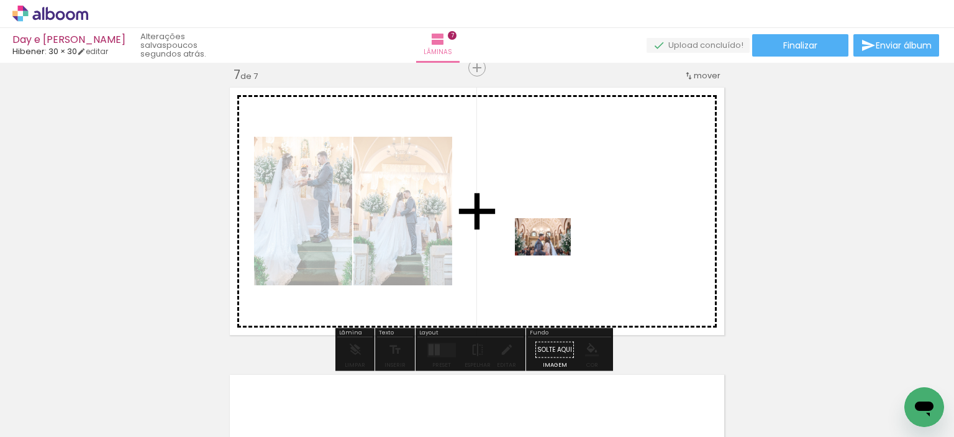
drag, startPoint x: 133, startPoint y: 407, endPoint x: 553, endPoint y: 255, distance: 446.4
click at [553, 255] on quentale-workspace at bounding box center [477, 218] width 954 height 437
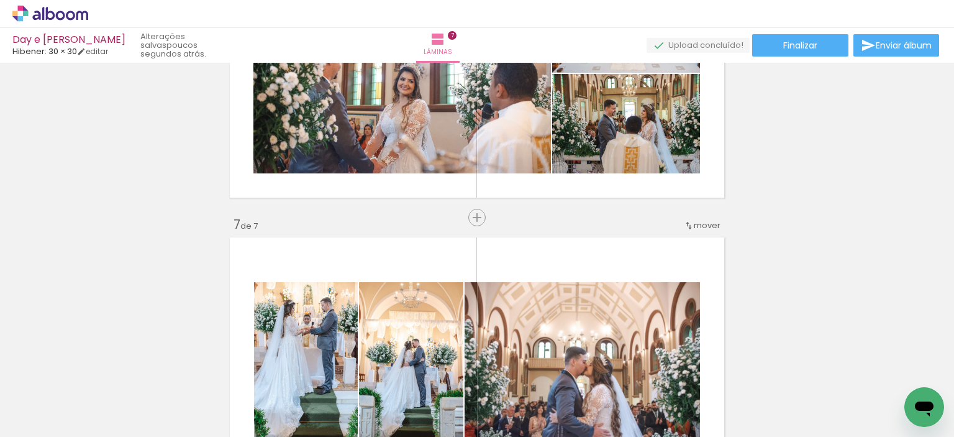
scroll to position [1581, 0]
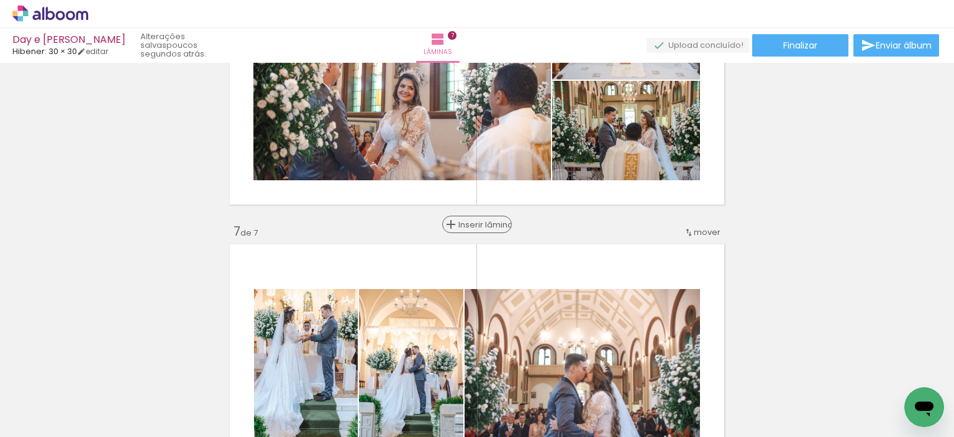
click at [472, 224] on span "Inserir lâmina" at bounding box center [482, 224] width 48 height 8
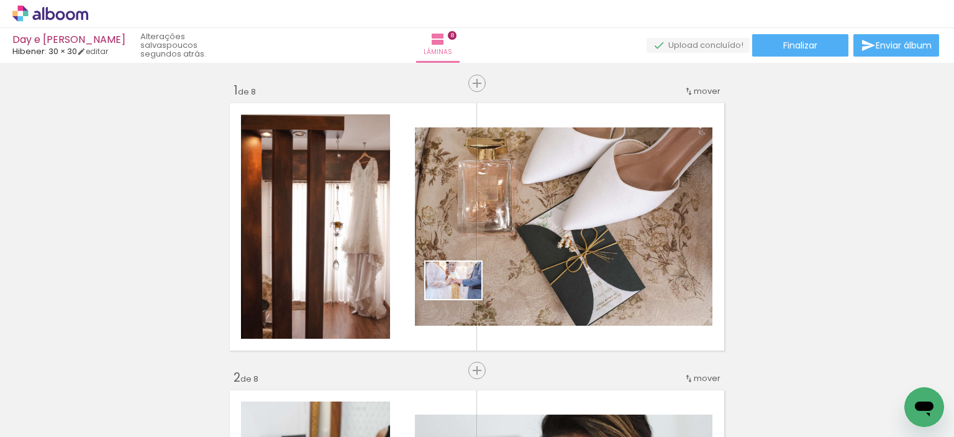
scroll to position [571, 0]
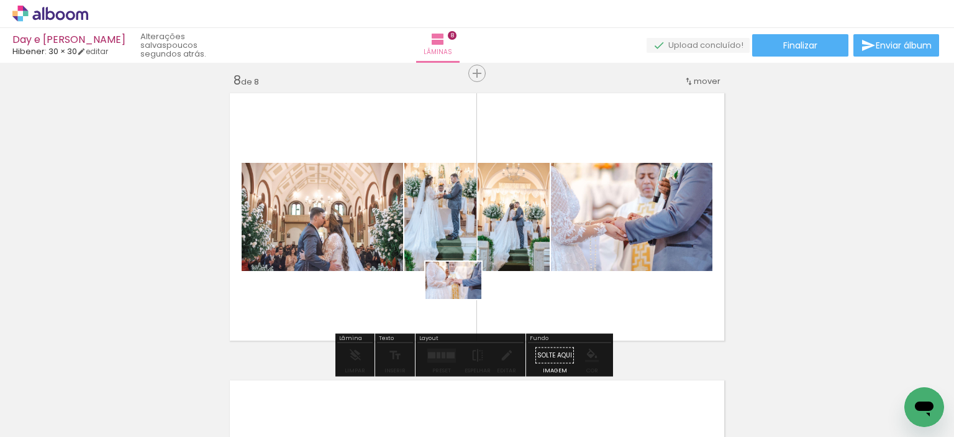
click at [463, 299] on quentale-workspace at bounding box center [477, 218] width 954 height 437
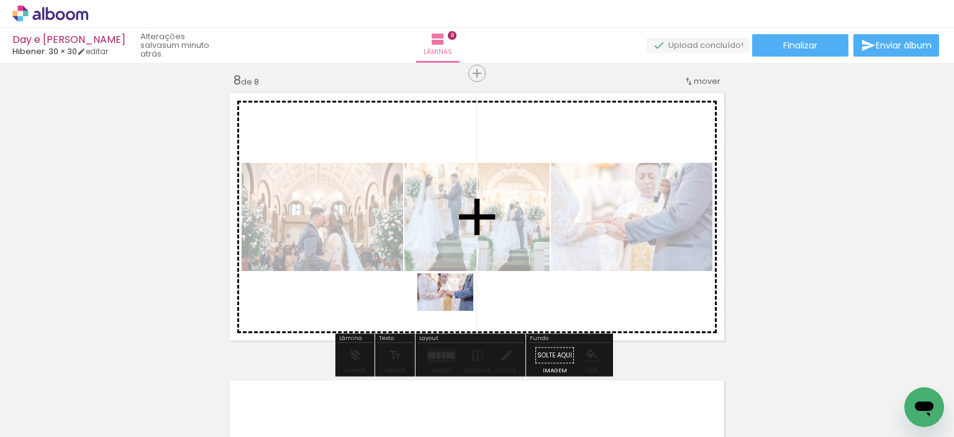
drag, startPoint x: 397, startPoint y: 398, endPoint x: 455, endPoint y: 311, distance: 104.9
click at [455, 311] on quentale-workspace at bounding box center [477, 218] width 954 height 437
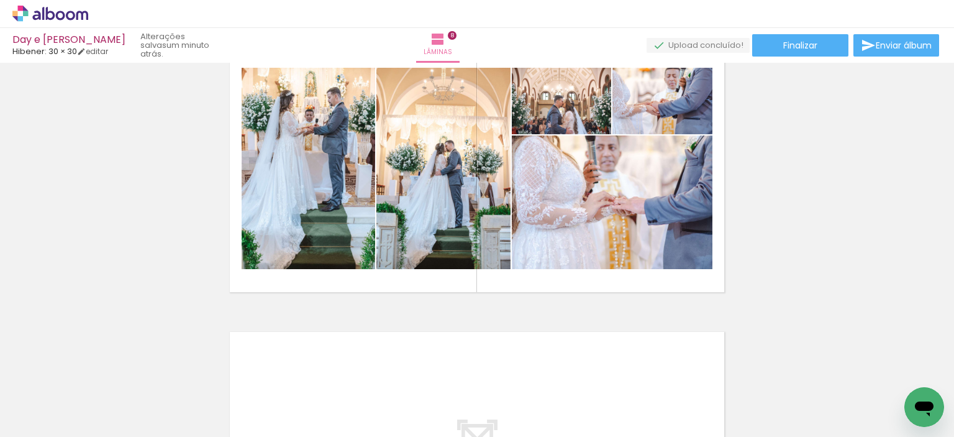
scroll to position [2078, 0]
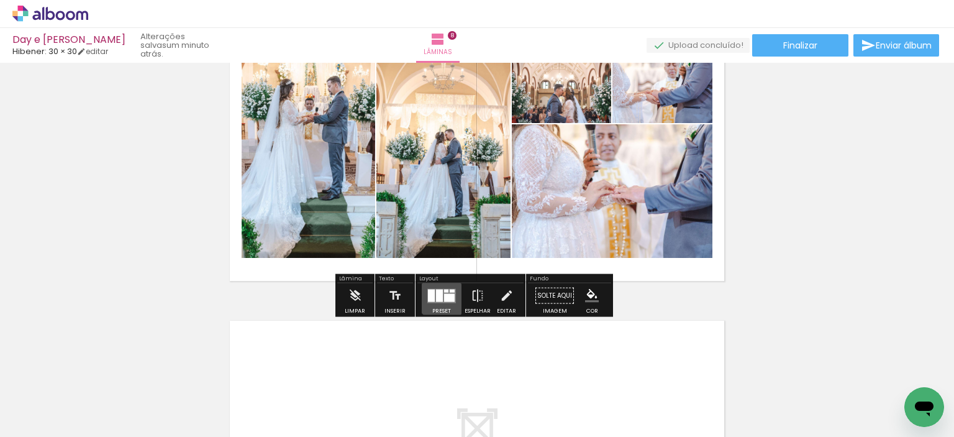
click at [444, 291] on div at bounding box center [446, 290] width 4 height 3
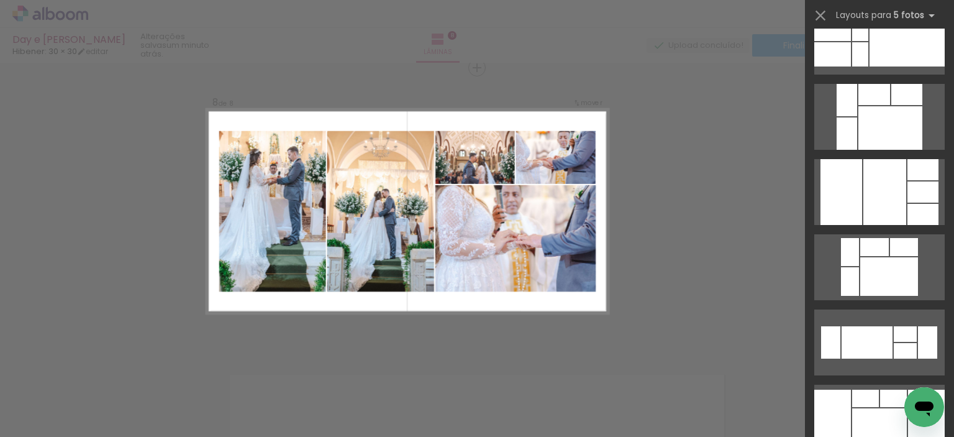
scroll to position [273, 0]
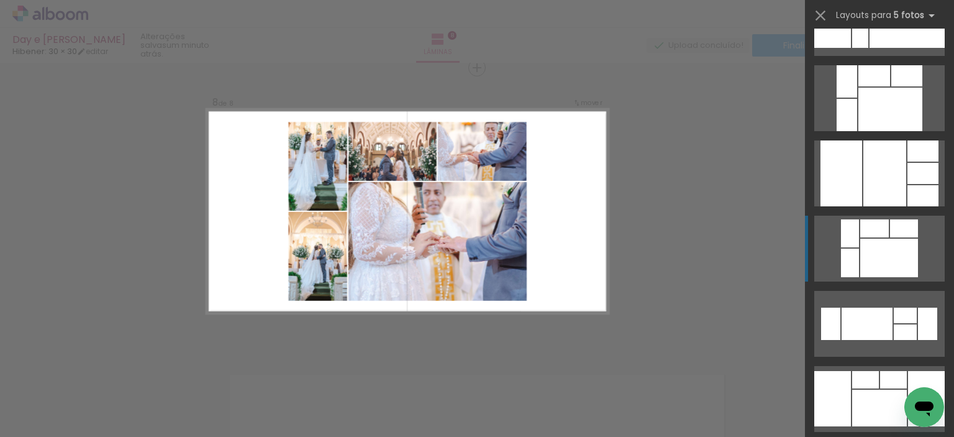
click at [882, 260] on div at bounding box center [889, 258] width 58 height 39
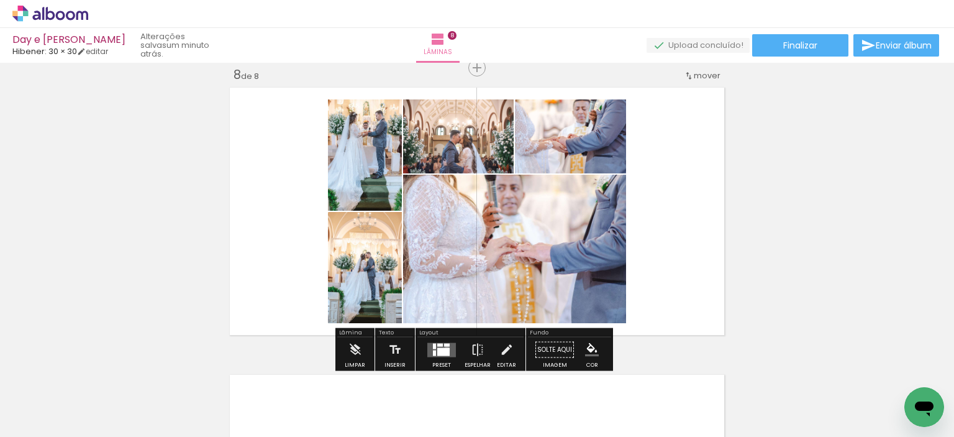
click at [444, 348] on div at bounding box center [443, 351] width 12 height 8
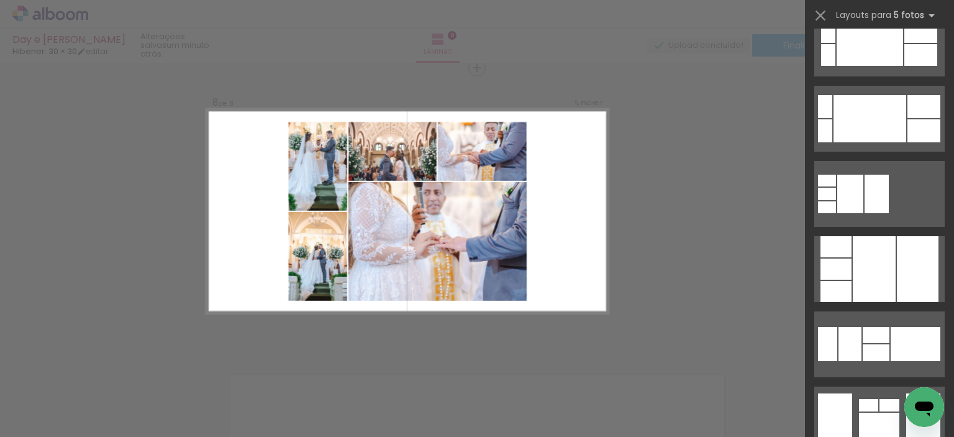
scroll to position [998, 0]
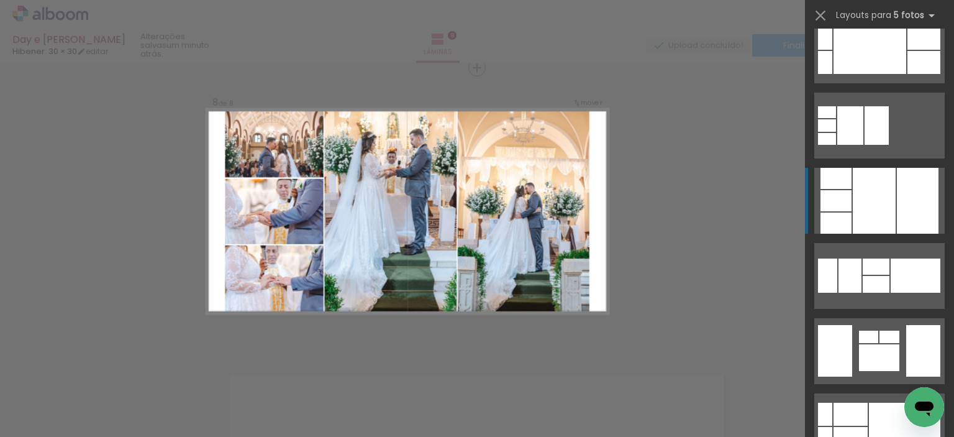
click at [875, 211] on div at bounding box center [874, 201] width 43 height 66
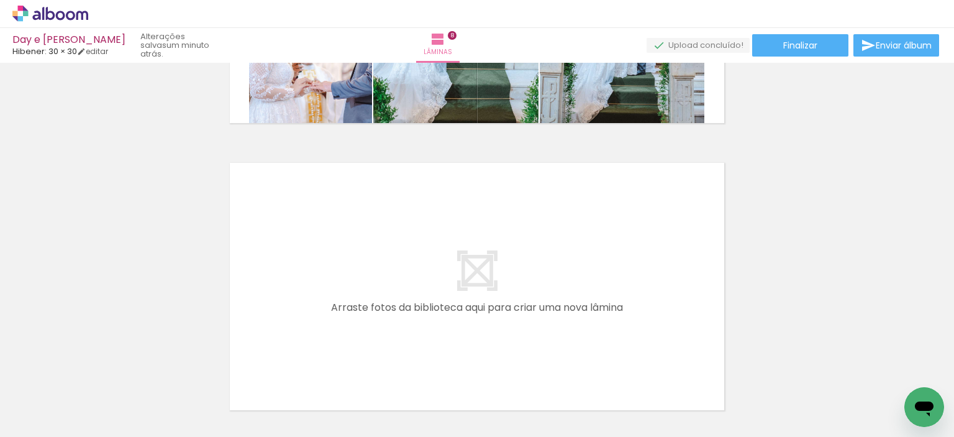
scroll to position [2263, 0]
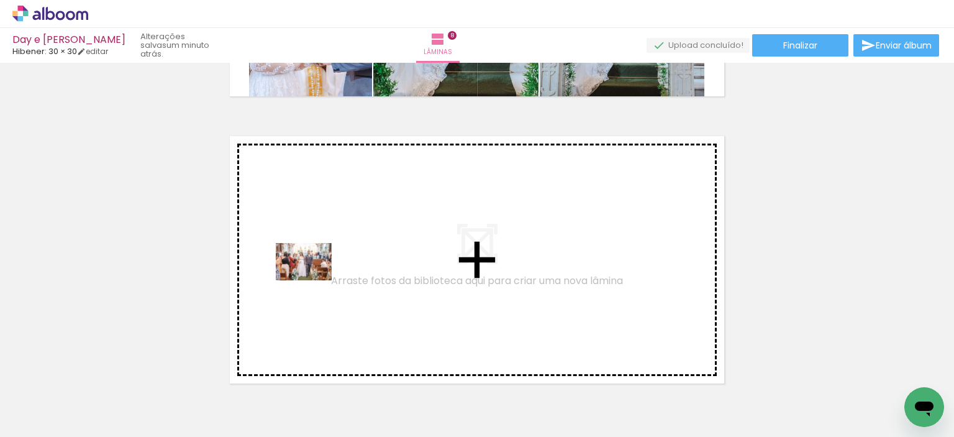
drag, startPoint x: 135, startPoint y: 393, endPoint x: 313, endPoint y: 280, distance: 210.7
click at [313, 280] on quentale-workspace at bounding box center [477, 218] width 954 height 437
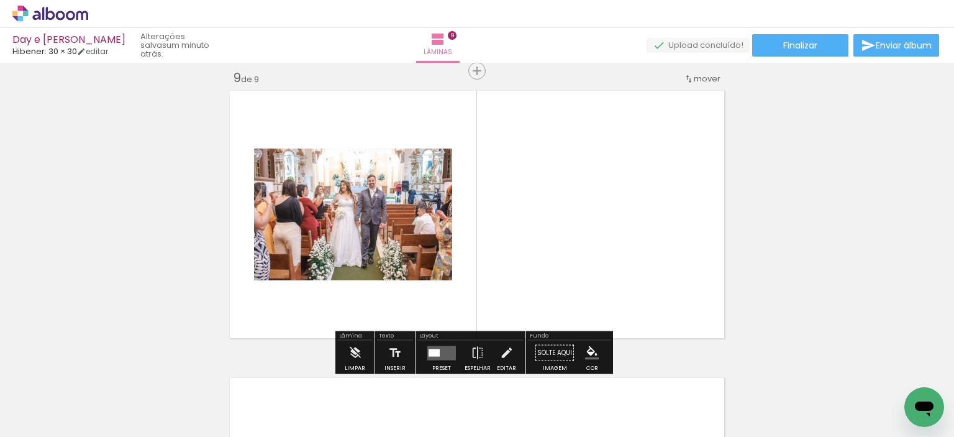
scroll to position [2311, 0]
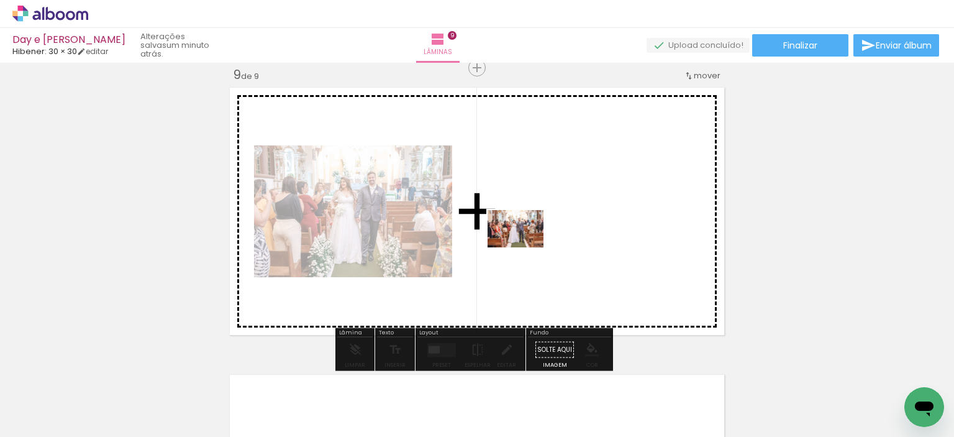
drag, startPoint x: 142, startPoint y: 399, endPoint x: 534, endPoint y: 246, distance: 421.5
click at [534, 246] on quentale-workspace at bounding box center [477, 218] width 954 height 437
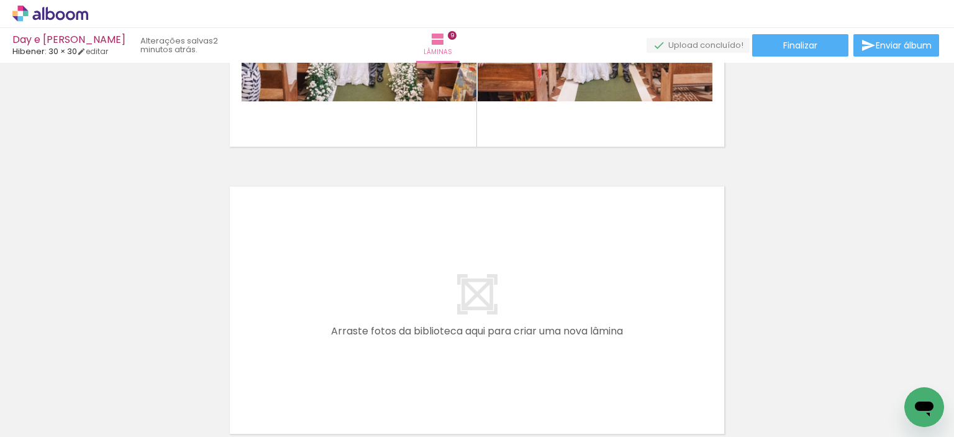
scroll to position [2503, 0]
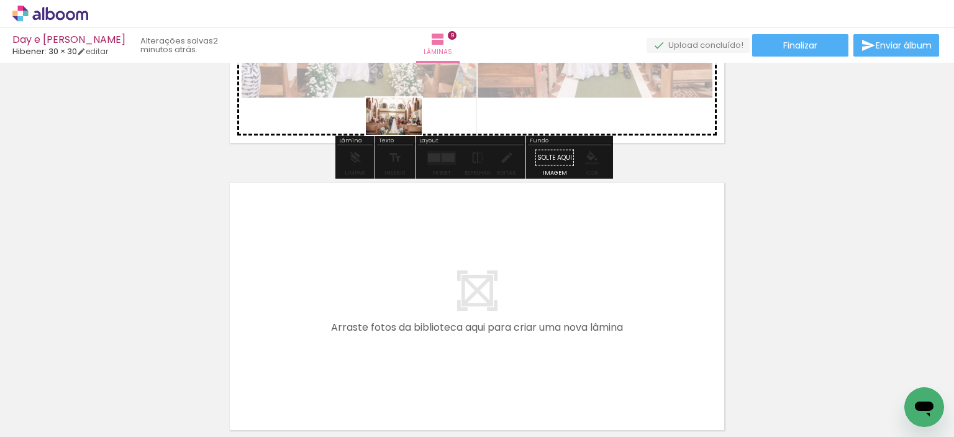
drag, startPoint x: 283, startPoint y: 397, endPoint x: 405, endPoint y: 109, distance: 312.9
click at [405, 109] on quentale-workspace at bounding box center [477, 218] width 954 height 437
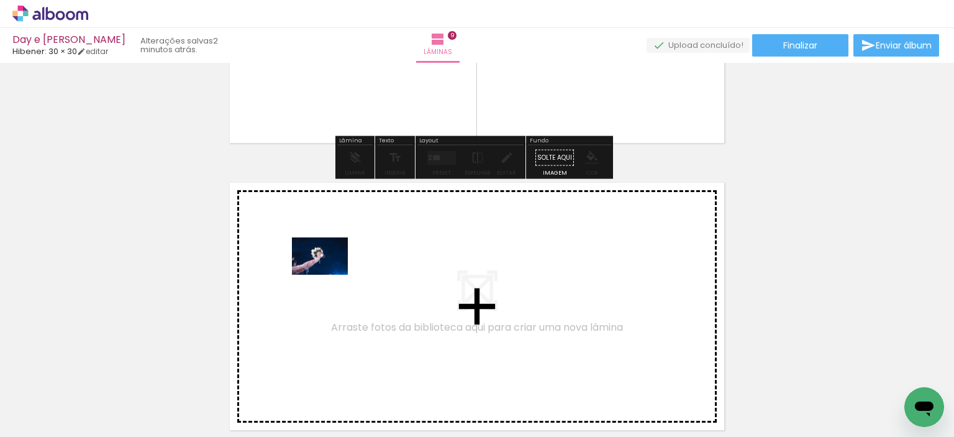
drag, startPoint x: 253, startPoint y: 388, endPoint x: 332, endPoint y: 269, distance: 142.1
click at [332, 269] on quentale-workspace at bounding box center [477, 218] width 954 height 437
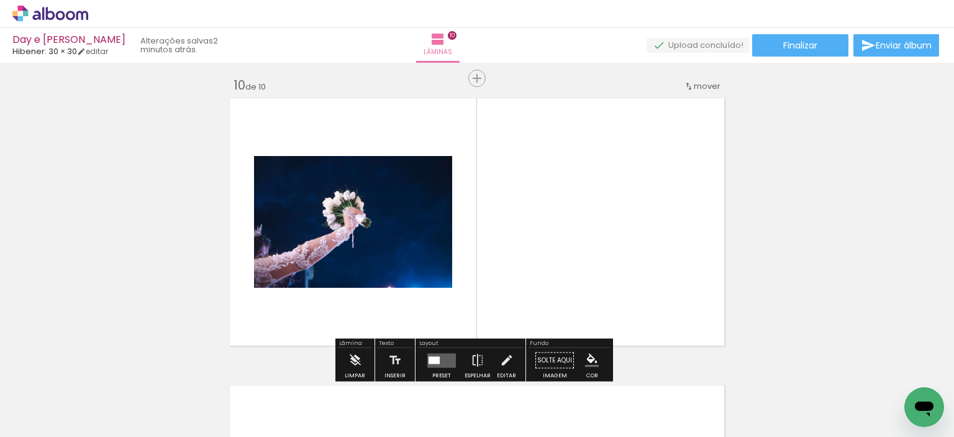
scroll to position [2598, 0]
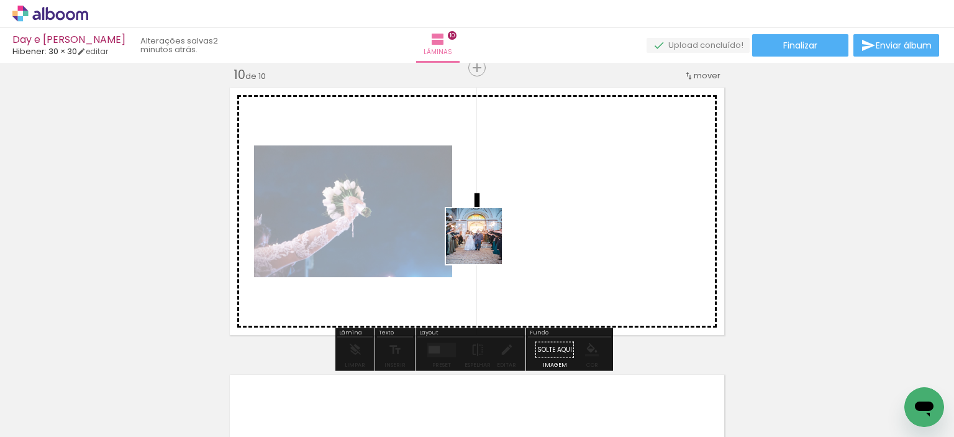
drag, startPoint x: 191, startPoint y: 383, endPoint x: 498, endPoint y: 237, distance: 339.8
click at [498, 237] on quentale-workspace at bounding box center [477, 218] width 954 height 437
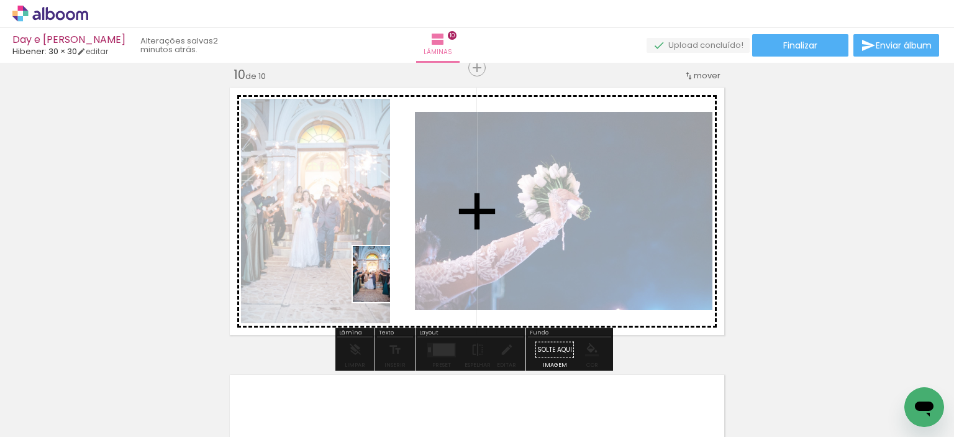
drag, startPoint x: 128, startPoint y: 407, endPoint x: 402, endPoint y: 280, distance: 302.1
click at [402, 280] on quentale-workspace at bounding box center [477, 218] width 954 height 437
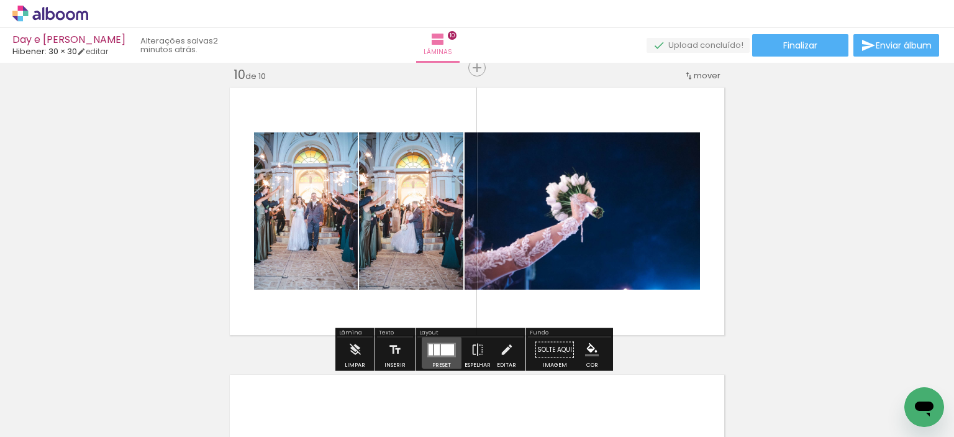
click at [442, 348] on div at bounding box center [447, 348] width 13 height 11
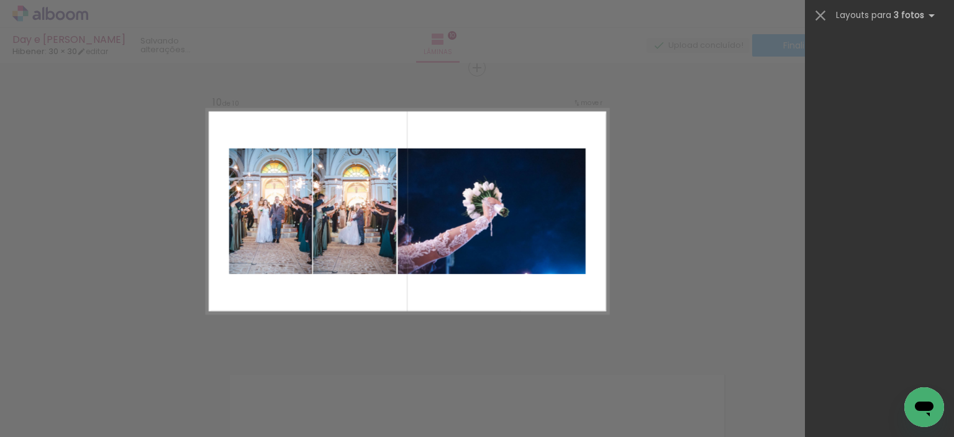
scroll to position [0, 0]
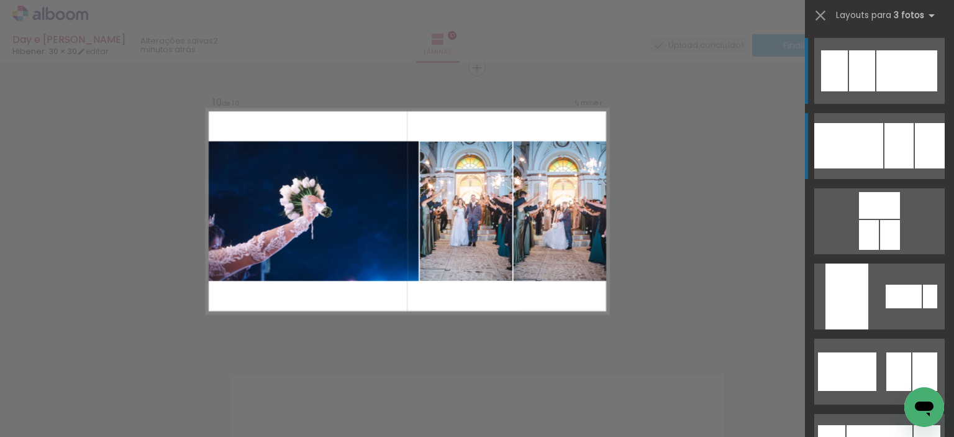
click at [898, 129] on div at bounding box center [898, 145] width 29 height 45
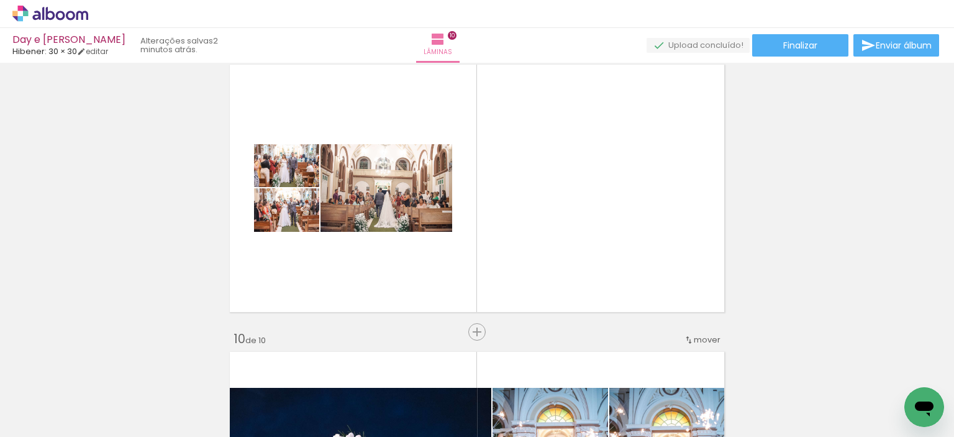
scroll to position [2311, 0]
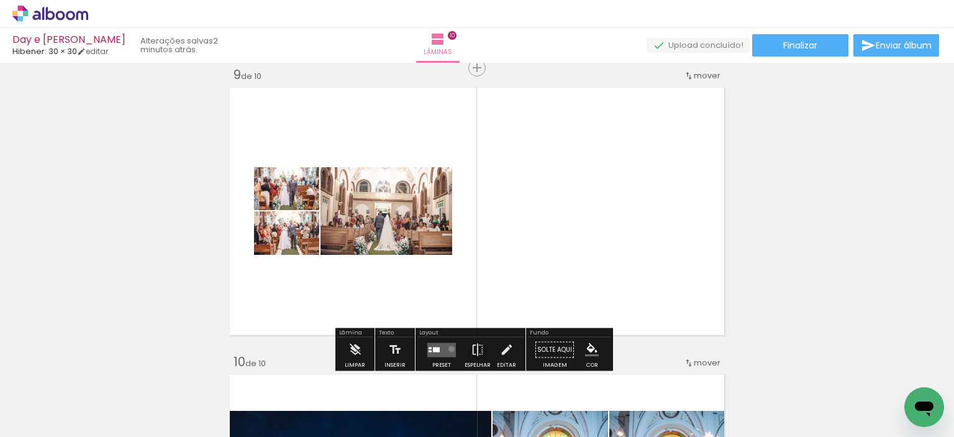
click at [448, 348] on quentale-layouter at bounding box center [441, 349] width 29 height 14
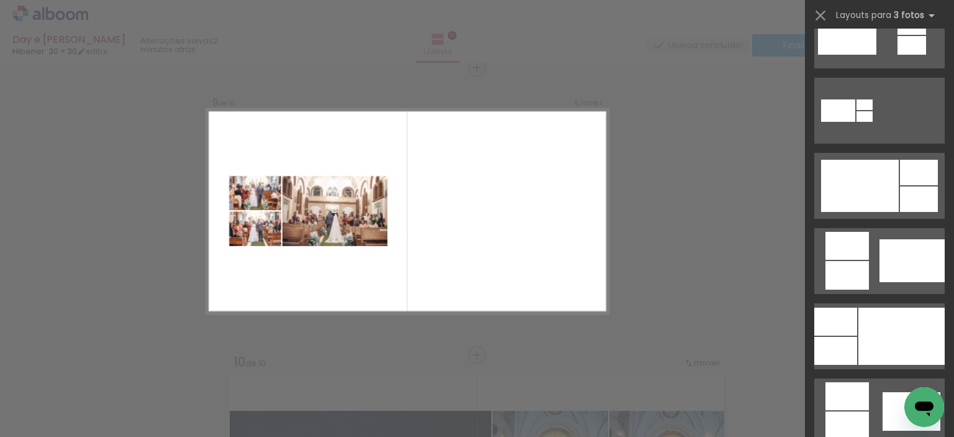
scroll to position [596, 0]
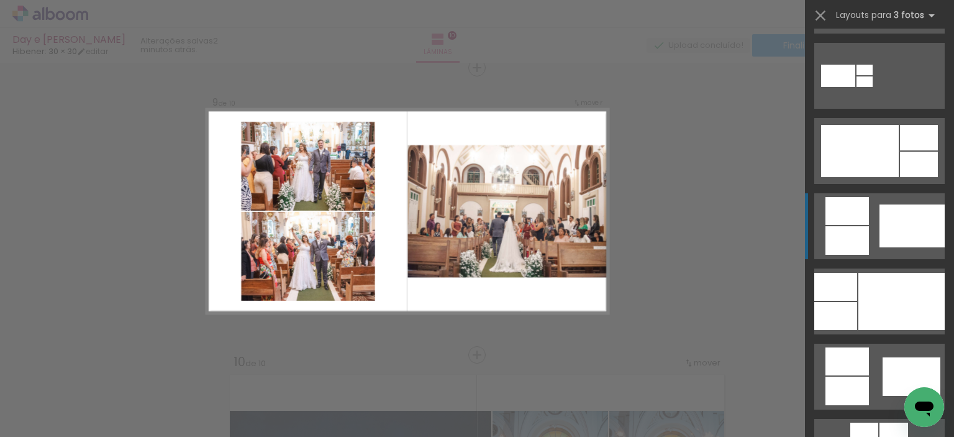
click at [906, 216] on div at bounding box center [911, 225] width 65 height 43
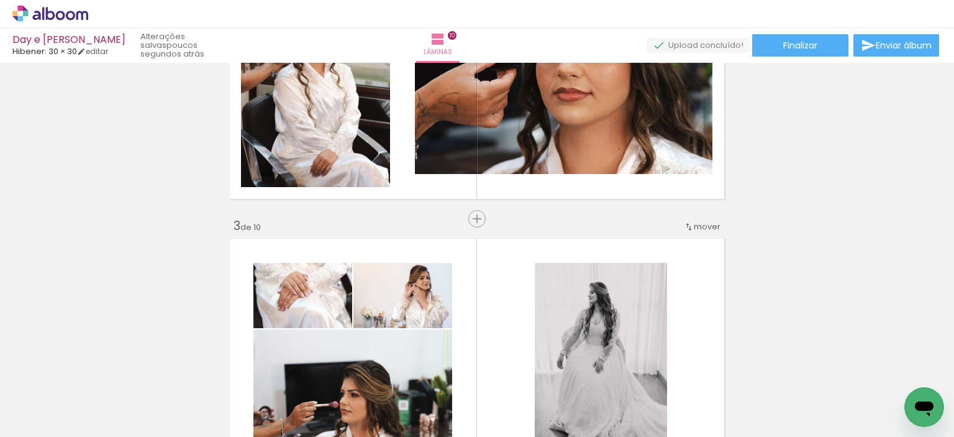
scroll to position [0, 0]
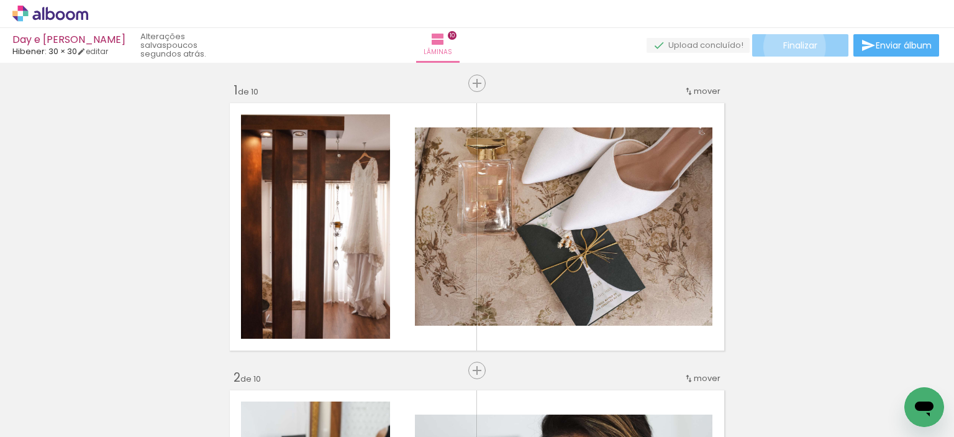
click at [790, 47] on span "Finalizar" at bounding box center [800, 45] width 34 height 9
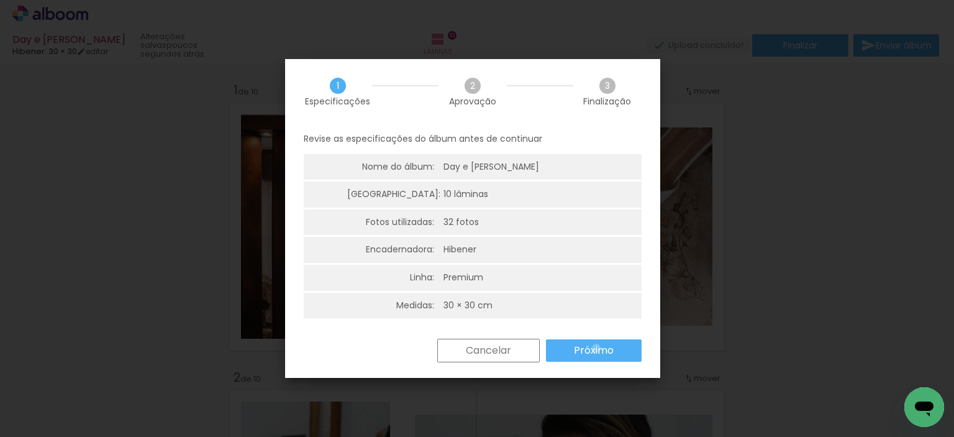
click at [0, 0] on slot "Próximo" at bounding box center [0, 0] width 0 height 0
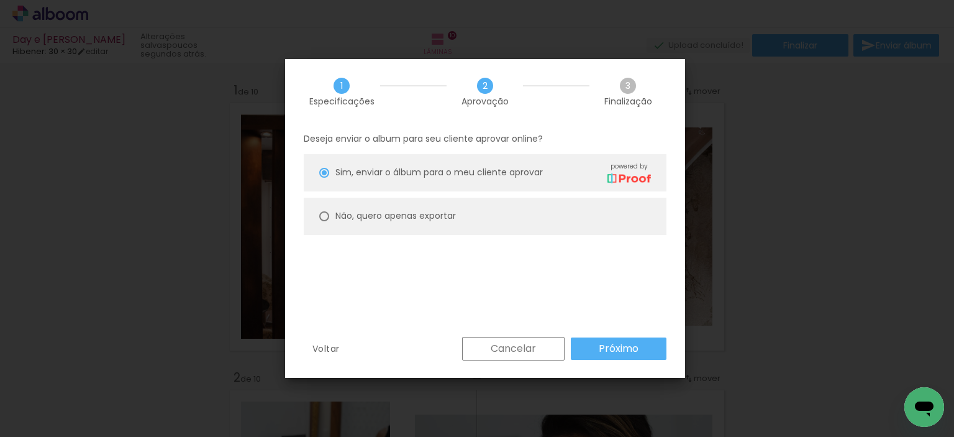
click at [0, 0] on slot "Não, quero apenas exportar" at bounding box center [0, 0] width 0 height 0
type paper-radio-button "on"
click at [0, 0] on slot "Próximo" at bounding box center [0, 0] width 0 height 0
type input "Alta, 300 DPI"
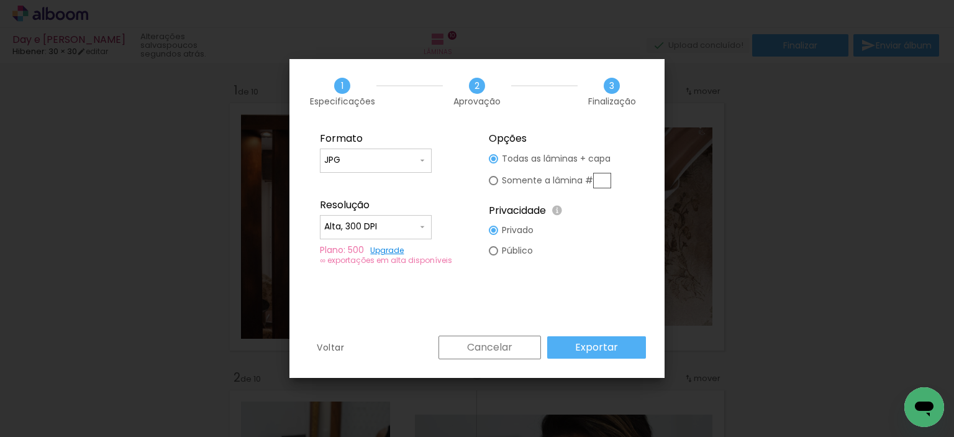
click at [0, 0] on slot "Exportar" at bounding box center [0, 0] width 0 height 0
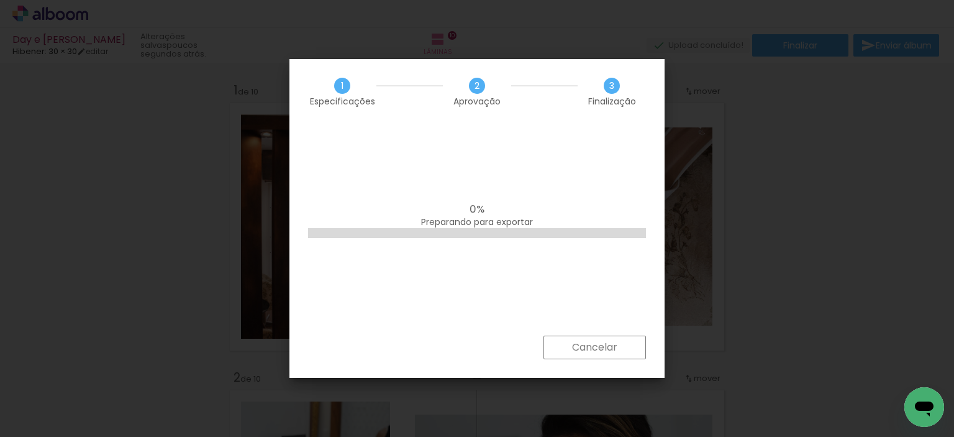
scroll to position [596, 0]
